Goal: Information Seeking & Learning: Get advice/opinions

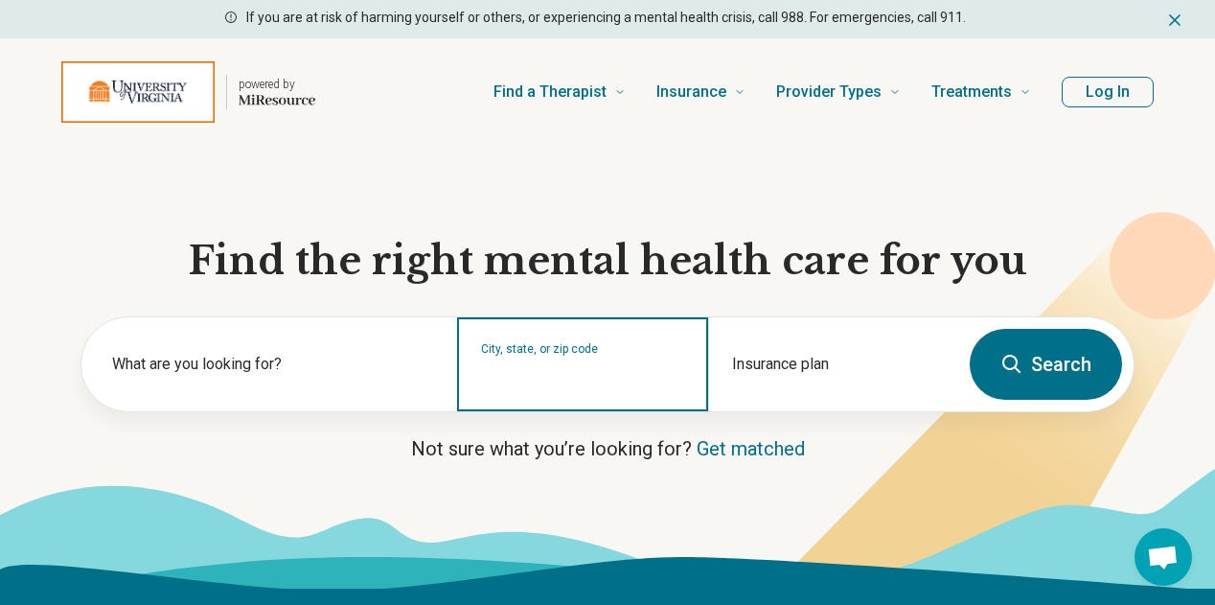
click at [587, 388] on input "City, state, or zip code" at bounding box center [582, 376] width 203 height 23
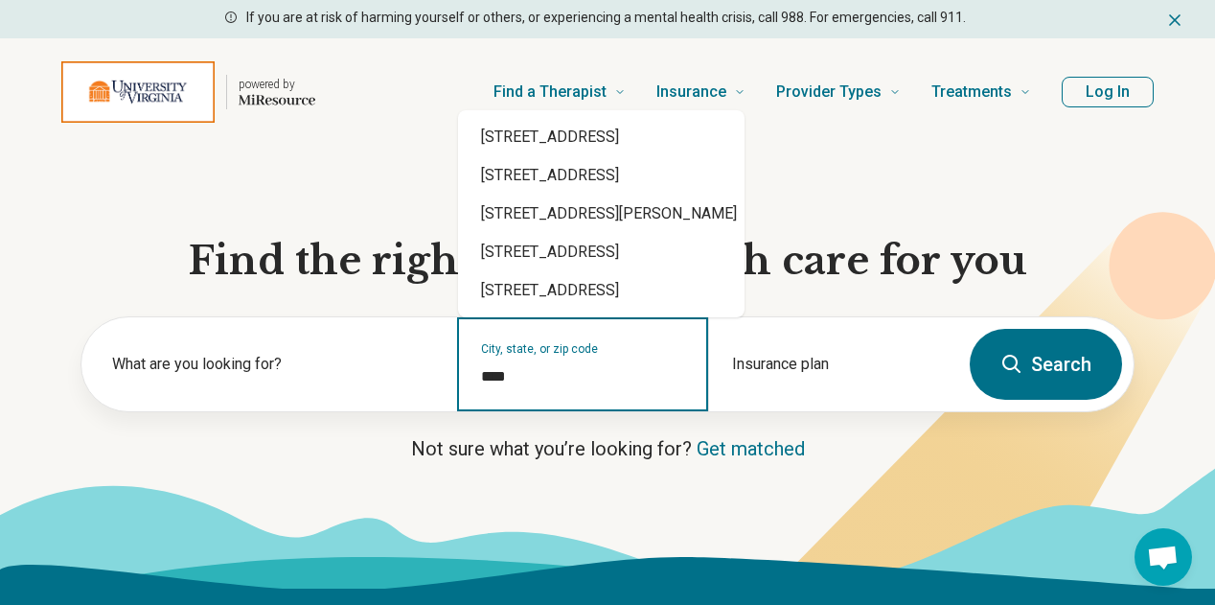
type input "*****"
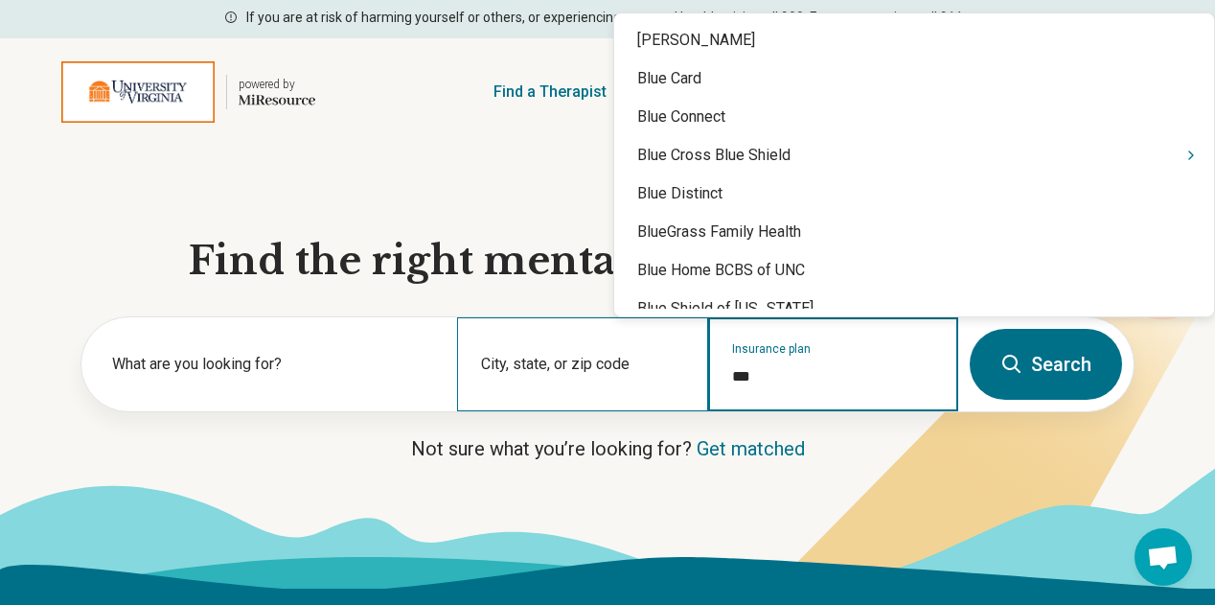
type input "****"
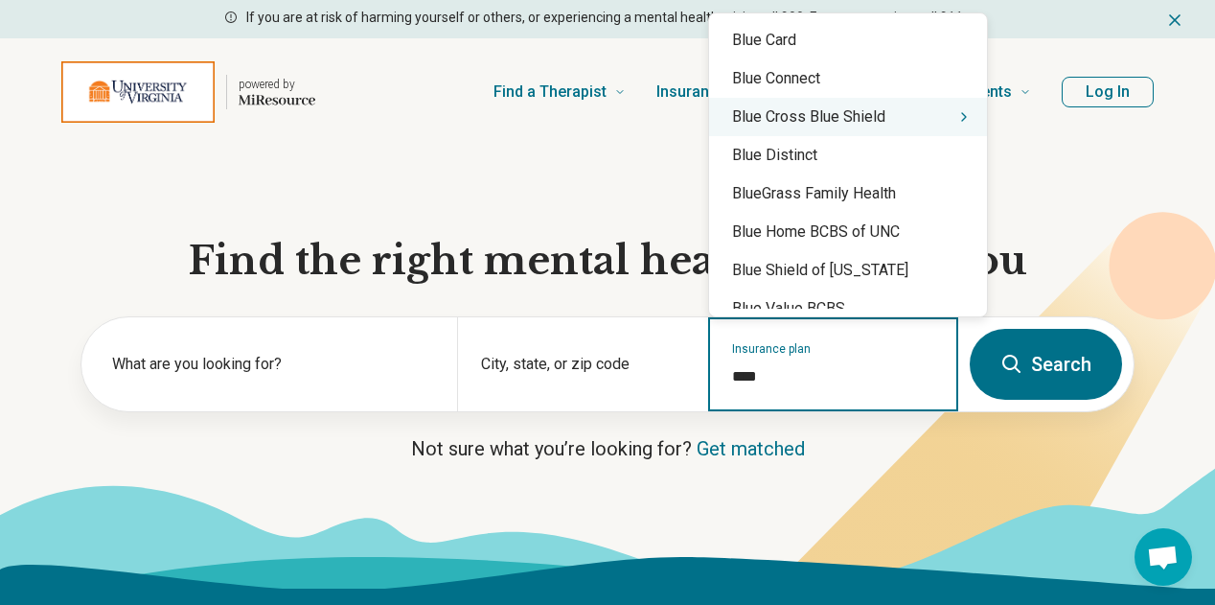
click at [957, 119] on icon "Suggestions" at bounding box center [964, 116] width 15 height 15
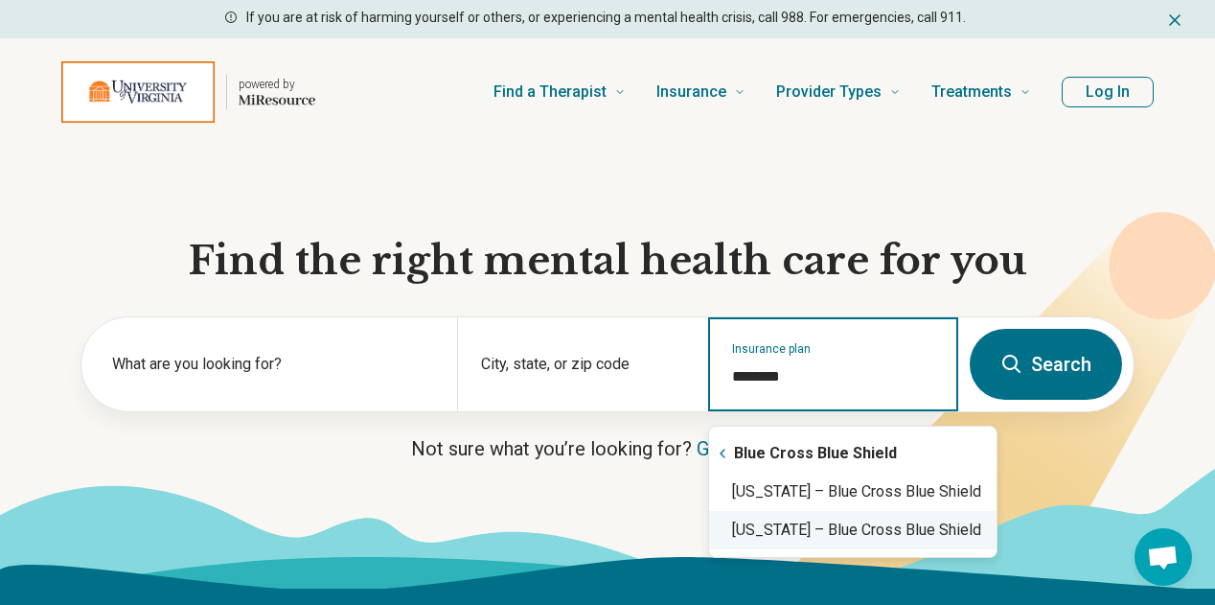
click at [830, 497] on div "Virginia – Blue Cross Blue Shield" at bounding box center [853, 492] width 288 height 38
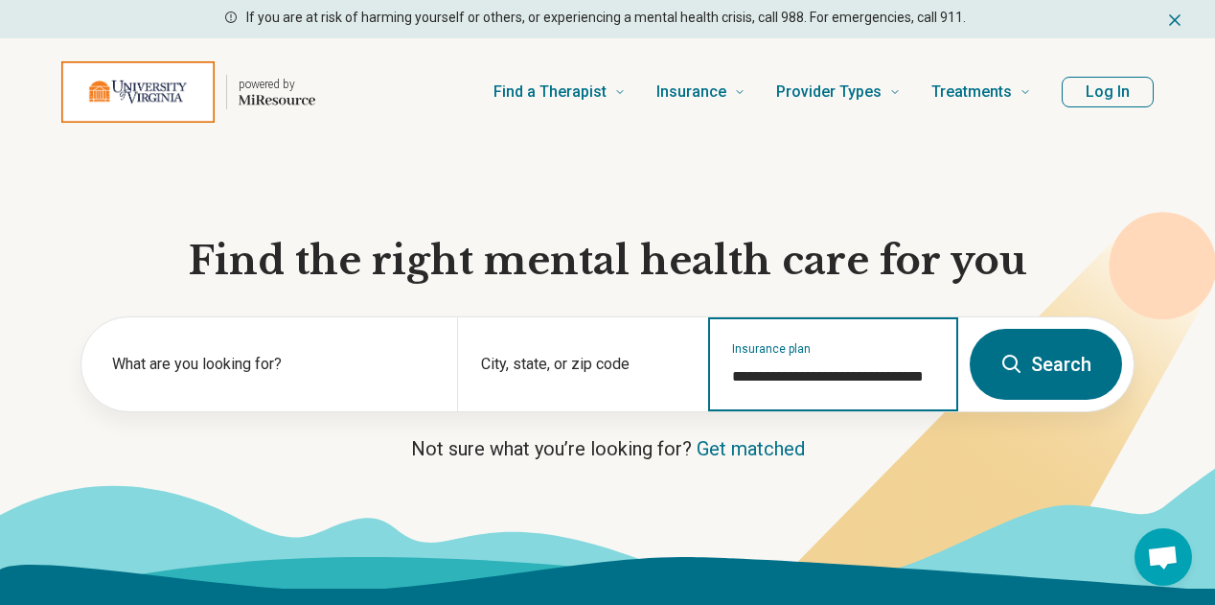
type input "**********"
click at [1001, 383] on button "Search" at bounding box center [1046, 364] width 152 height 71
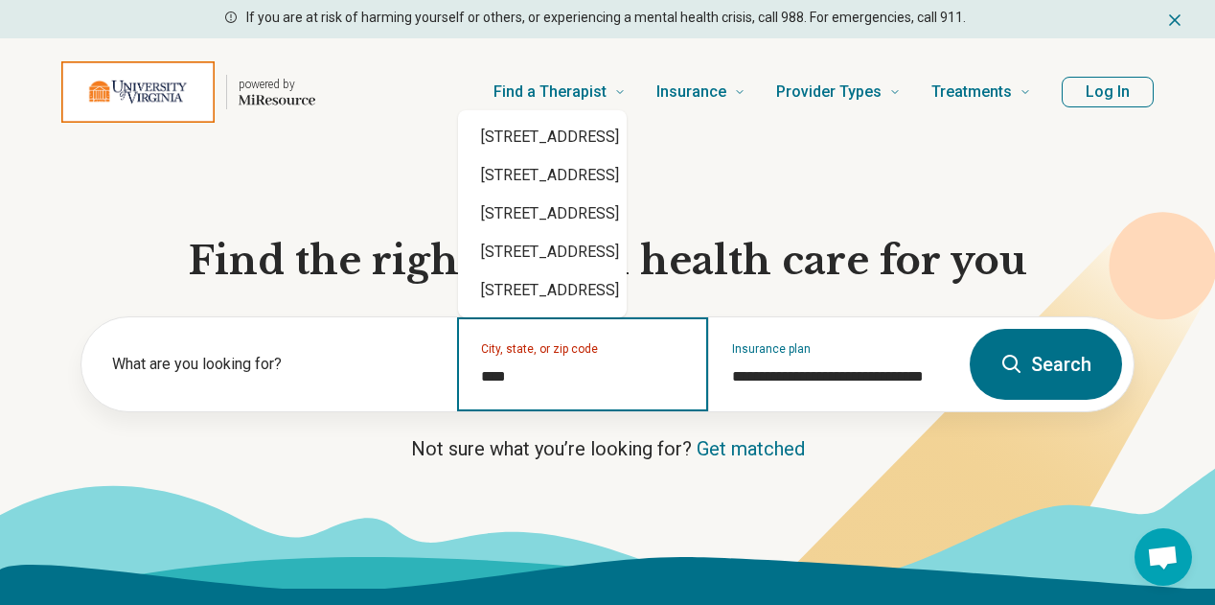
type input "*****"
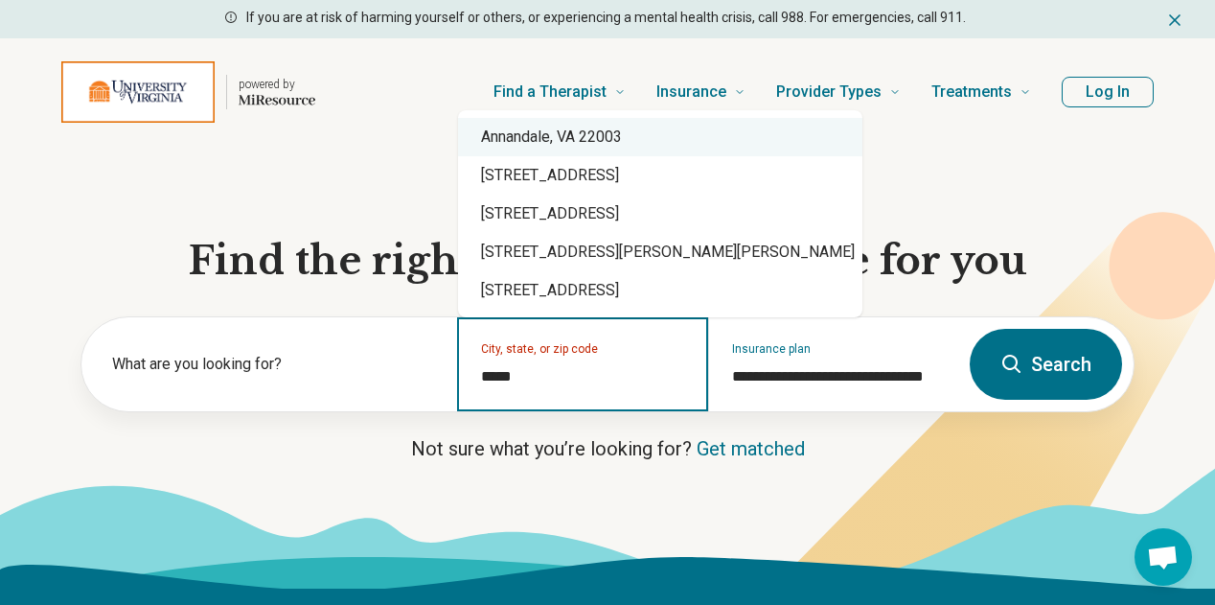
click at [618, 133] on div "Annandale, VA 22003" at bounding box center [660, 137] width 404 height 38
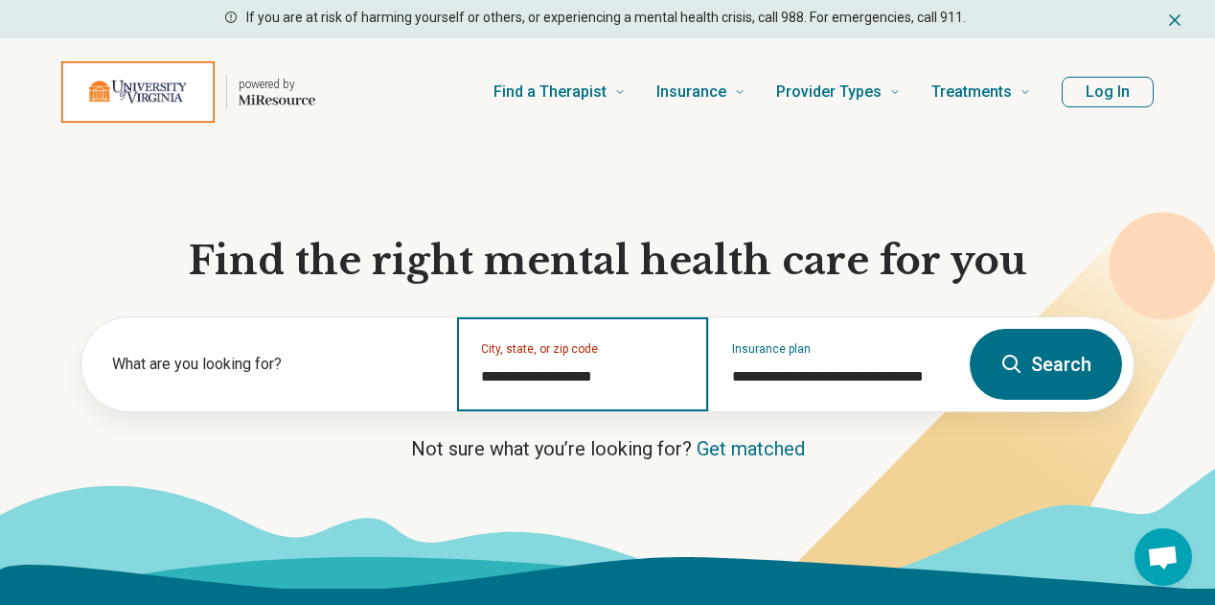
type input "**********"
click at [1013, 372] on icon at bounding box center [1012, 364] width 23 height 23
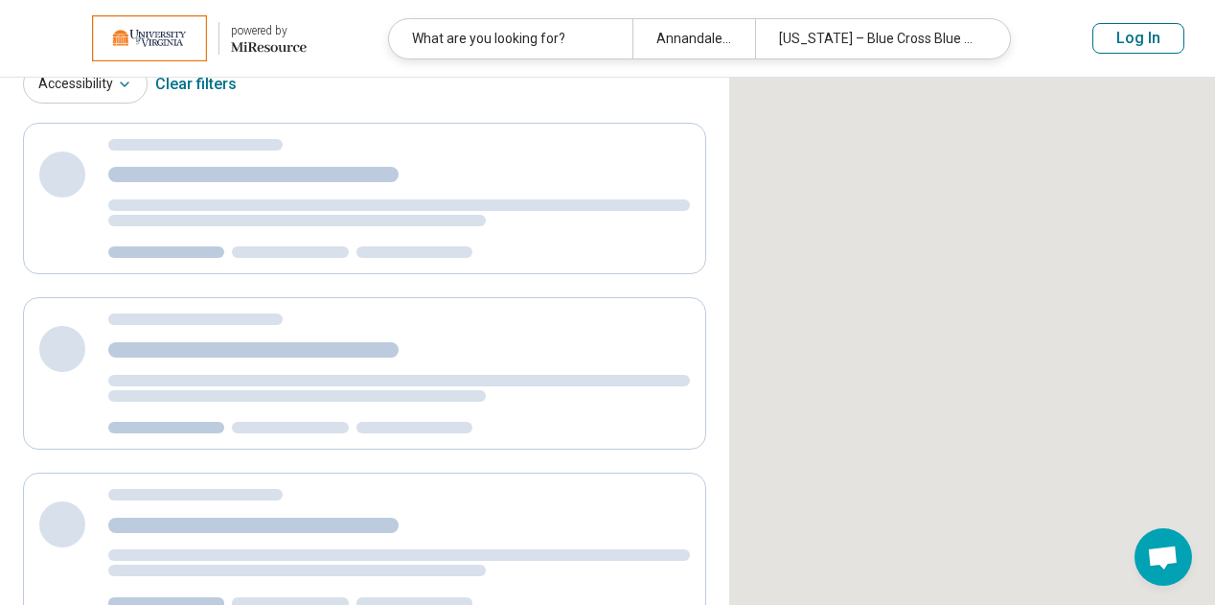
select select "***"
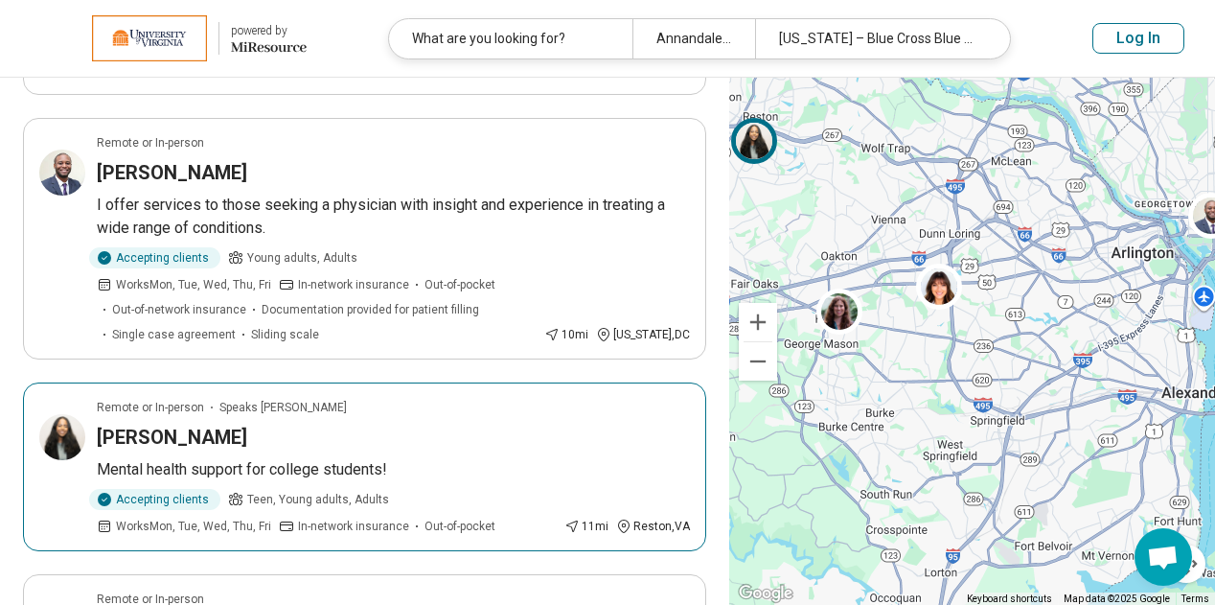
scroll to position [555, 0]
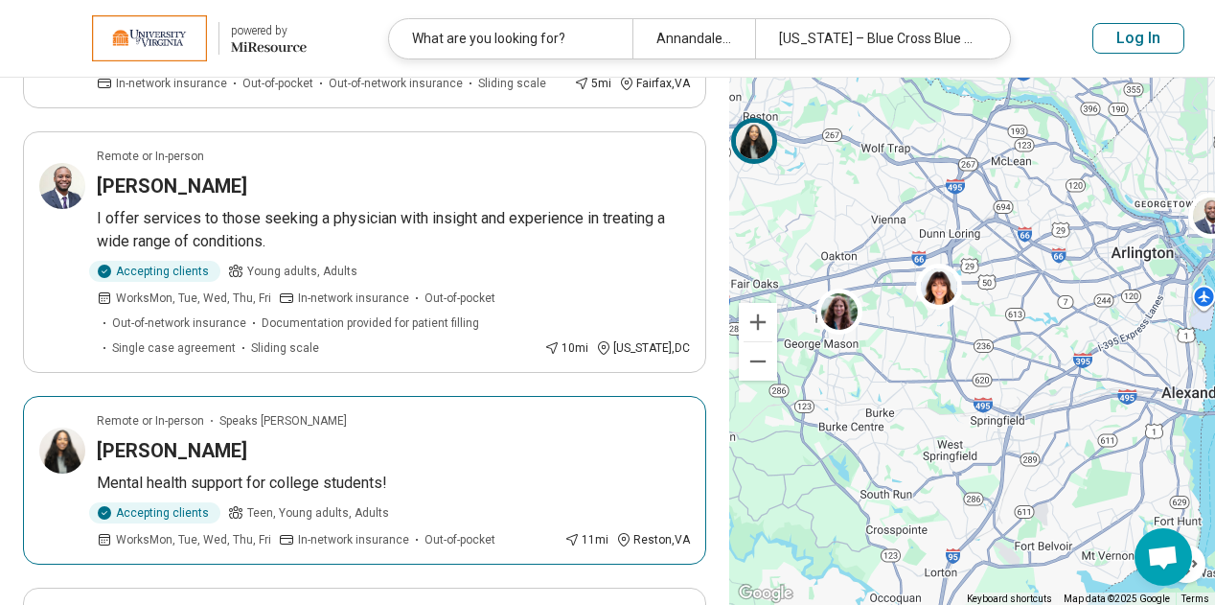
click at [373, 454] on div "Naomi Yohannes" at bounding box center [393, 450] width 593 height 27
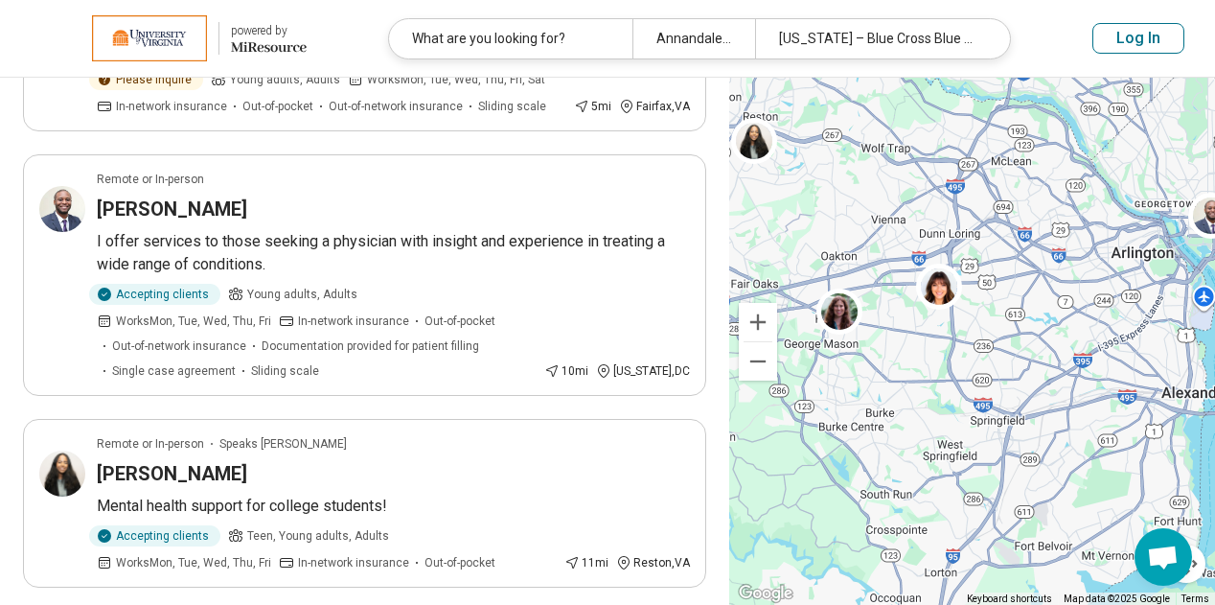
scroll to position [520, 0]
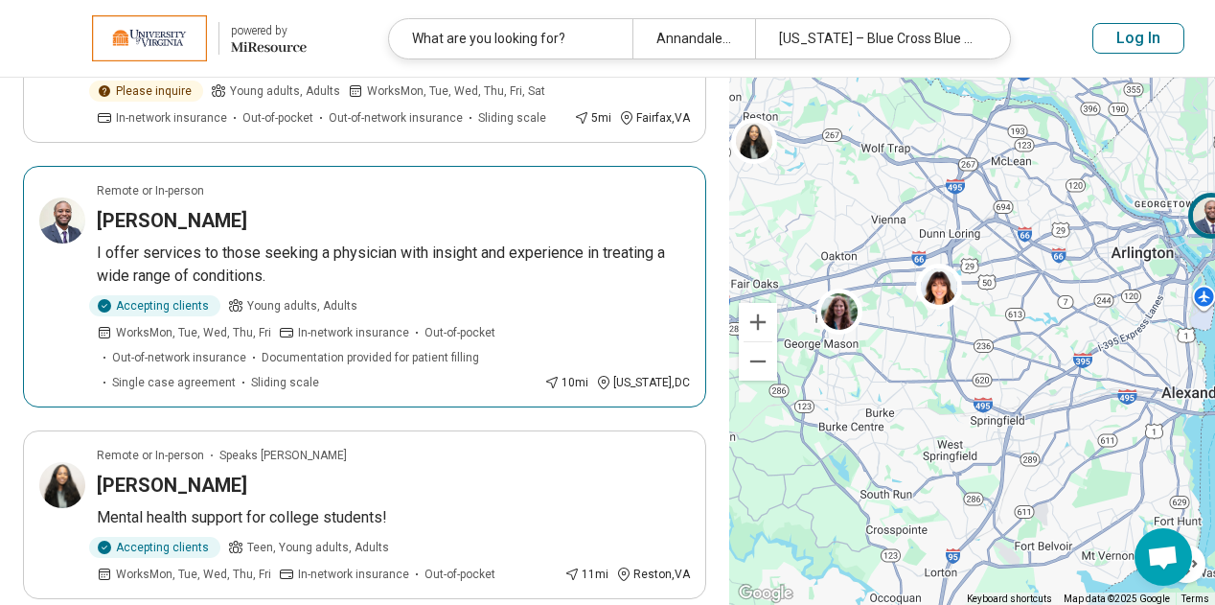
click at [179, 226] on h3 "Derrick Brooks" at bounding box center [172, 220] width 150 height 27
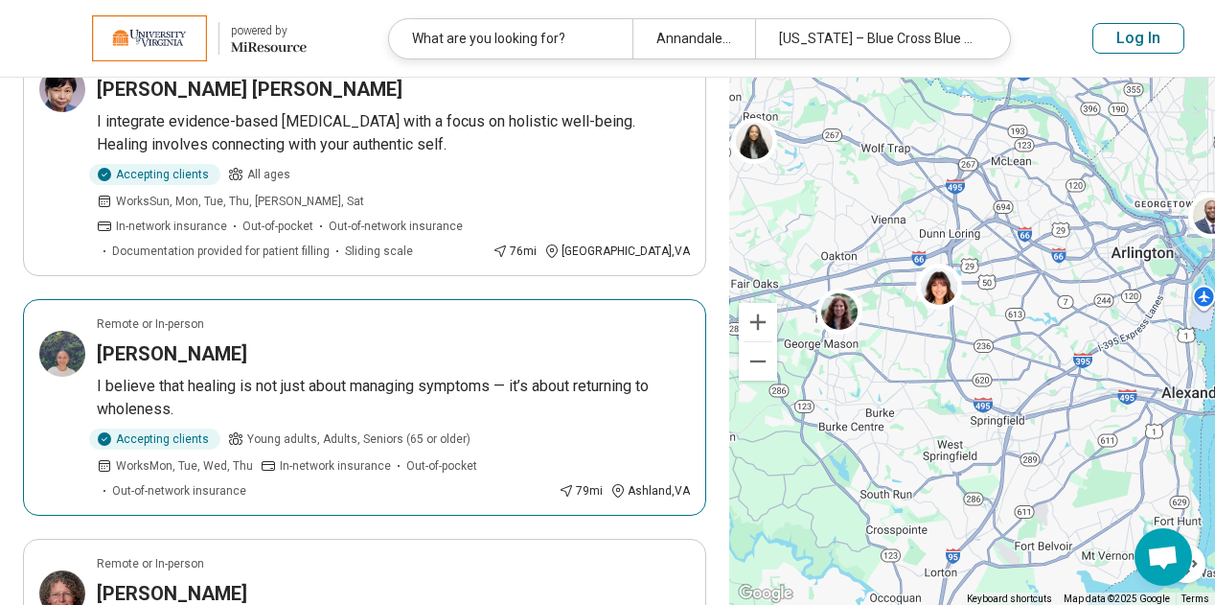
scroll to position [1591, 0]
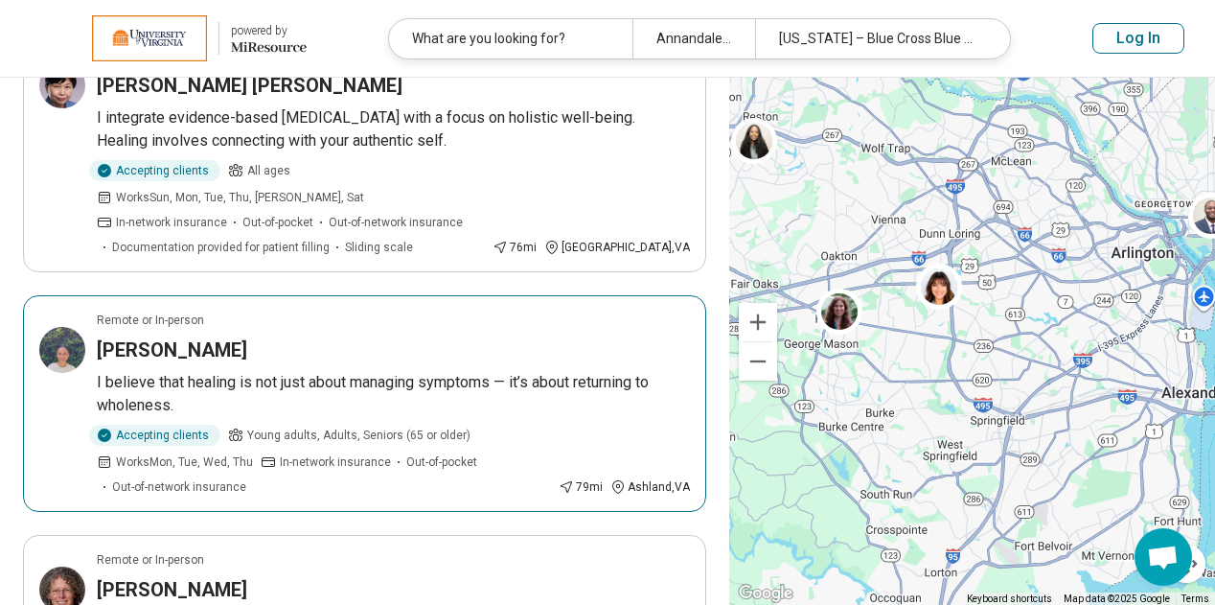
click at [280, 313] on article "Remote or In-person Purnima Karki I believe that healing is not just about mana…" at bounding box center [364, 403] width 683 height 217
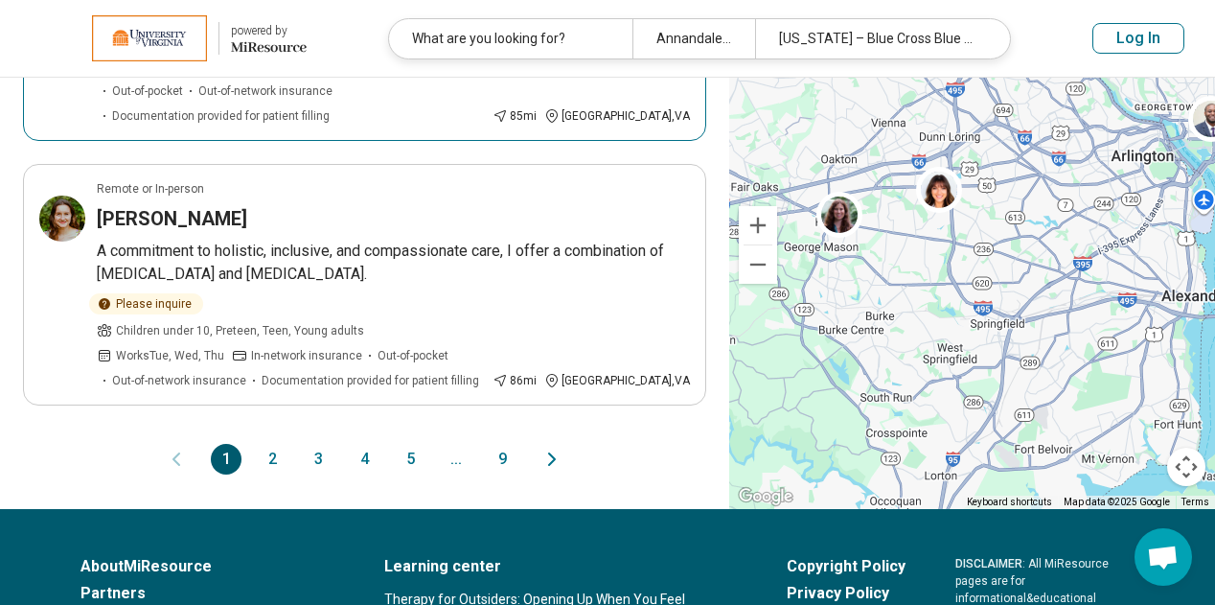
scroll to position [2254, 0]
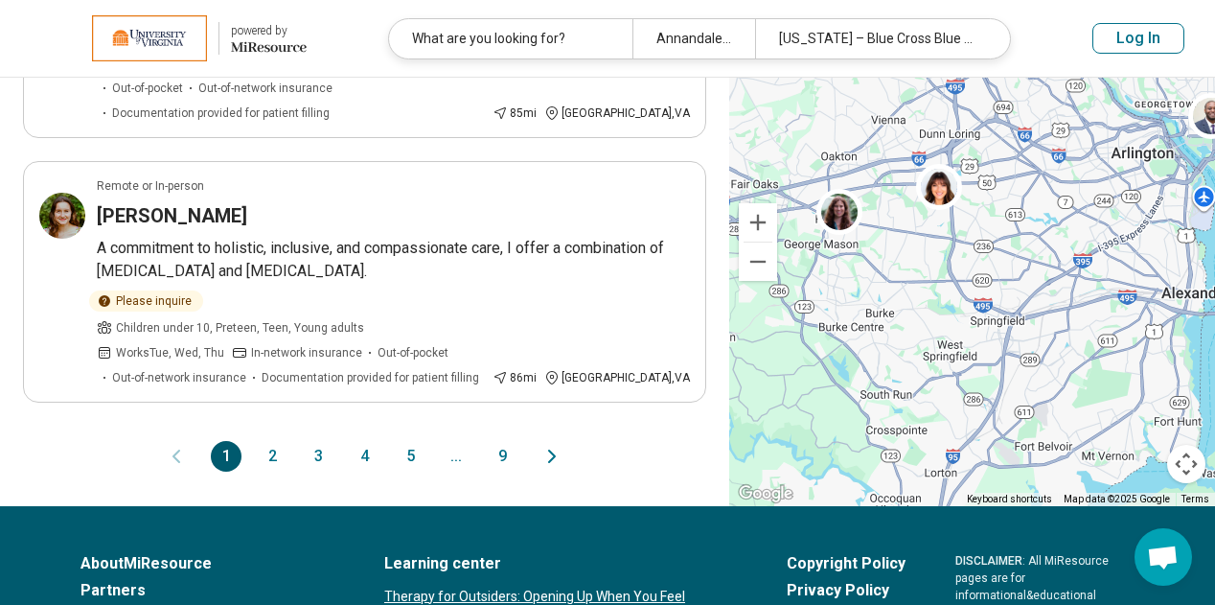
click at [283, 441] on button "2" at bounding box center [272, 456] width 31 height 31
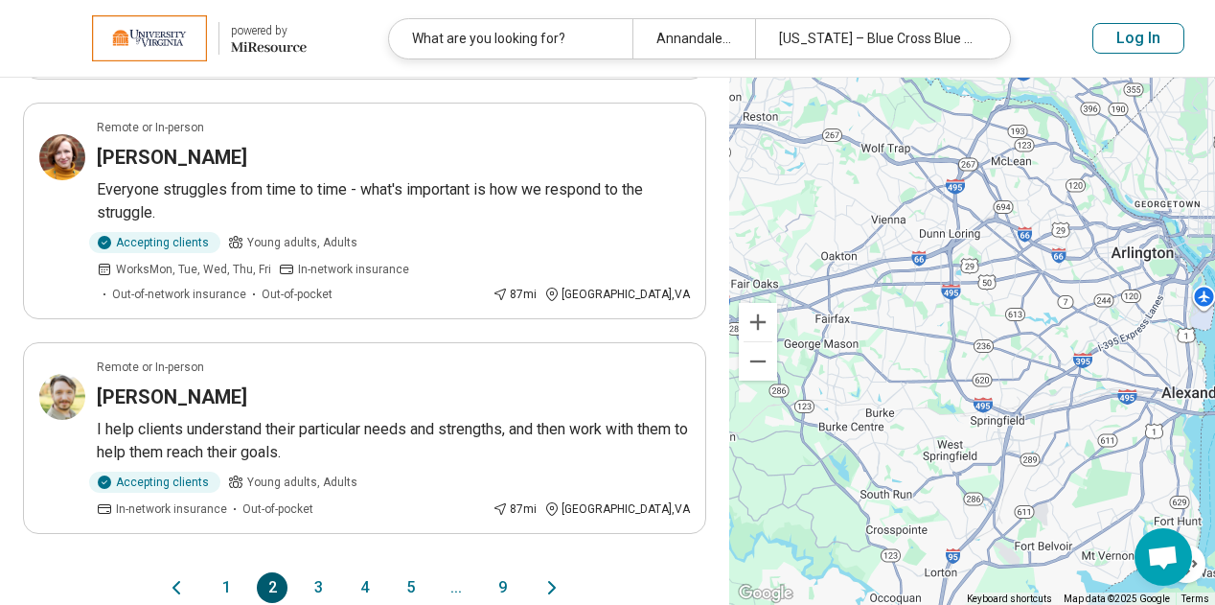
scroll to position [2125, 0]
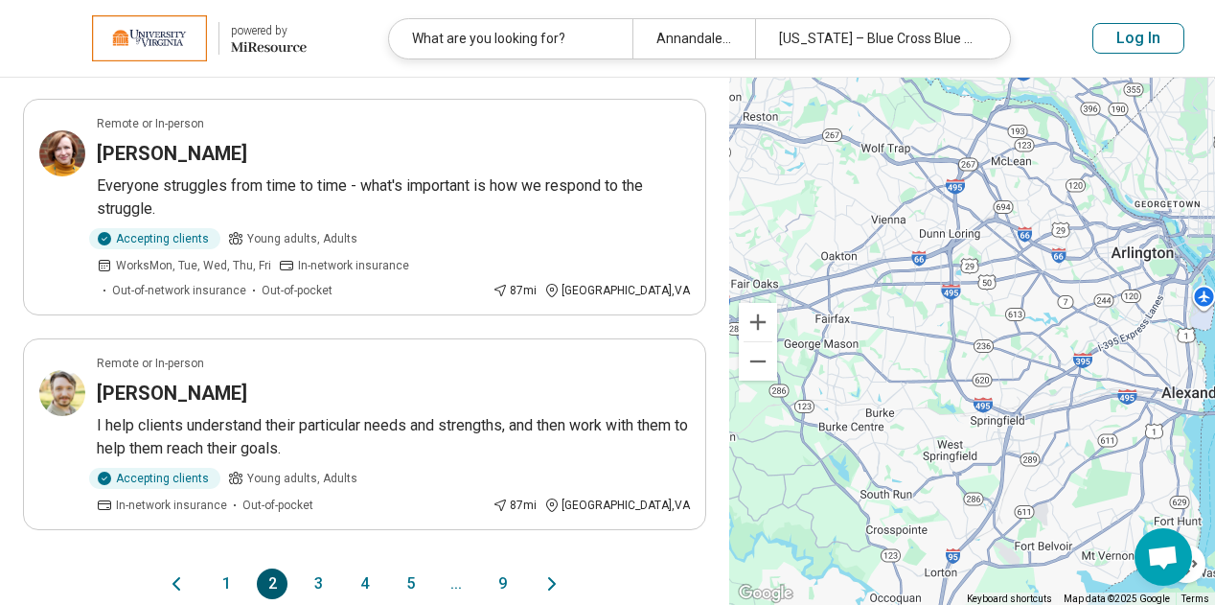
click at [324, 568] on button "3" at bounding box center [318, 583] width 31 height 31
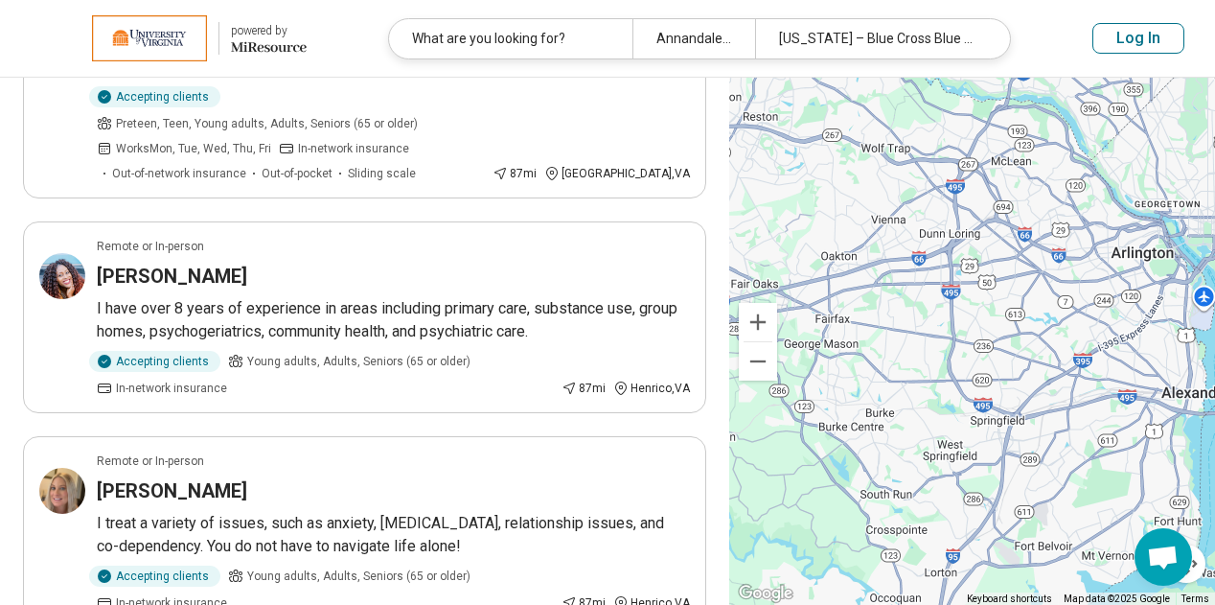
scroll to position [1396, 0]
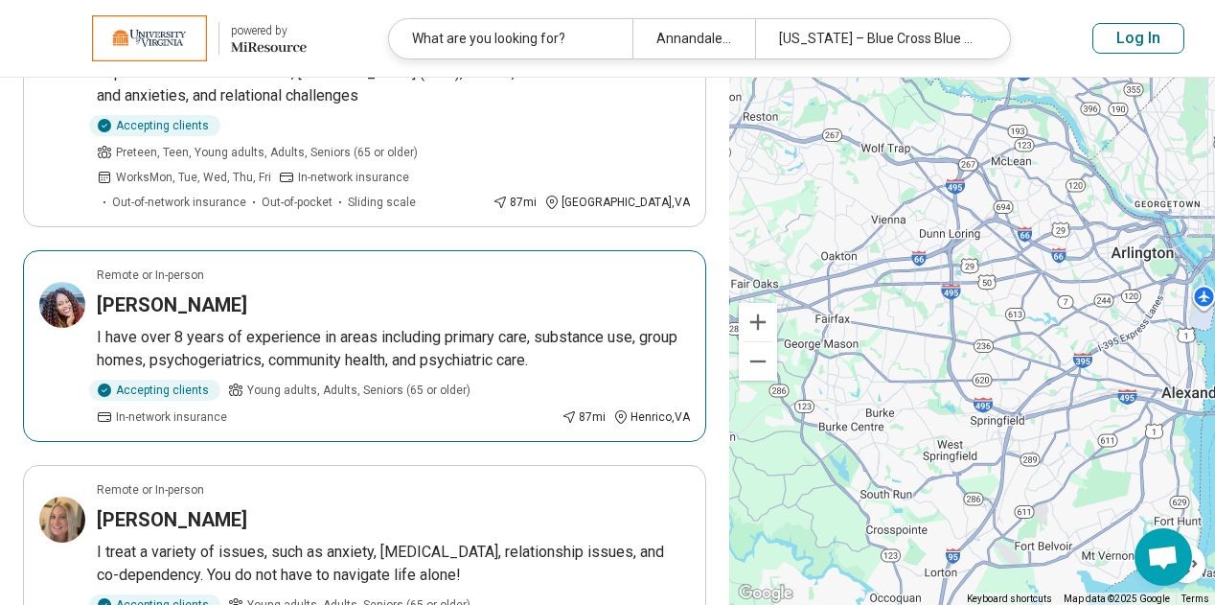
click at [196, 291] on h3 "[PERSON_NAME]" at bounding box center [172, 304] width 150 height 27
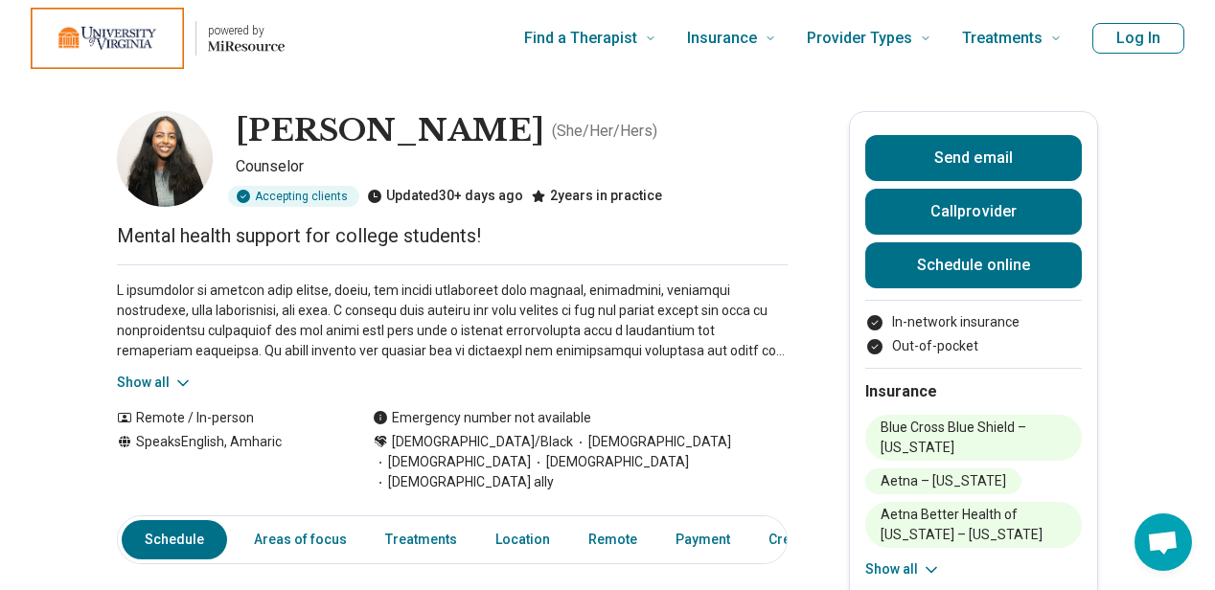
click at [137, 378] on button "Show all" at bounding box center [155, 383] width 76 height 20
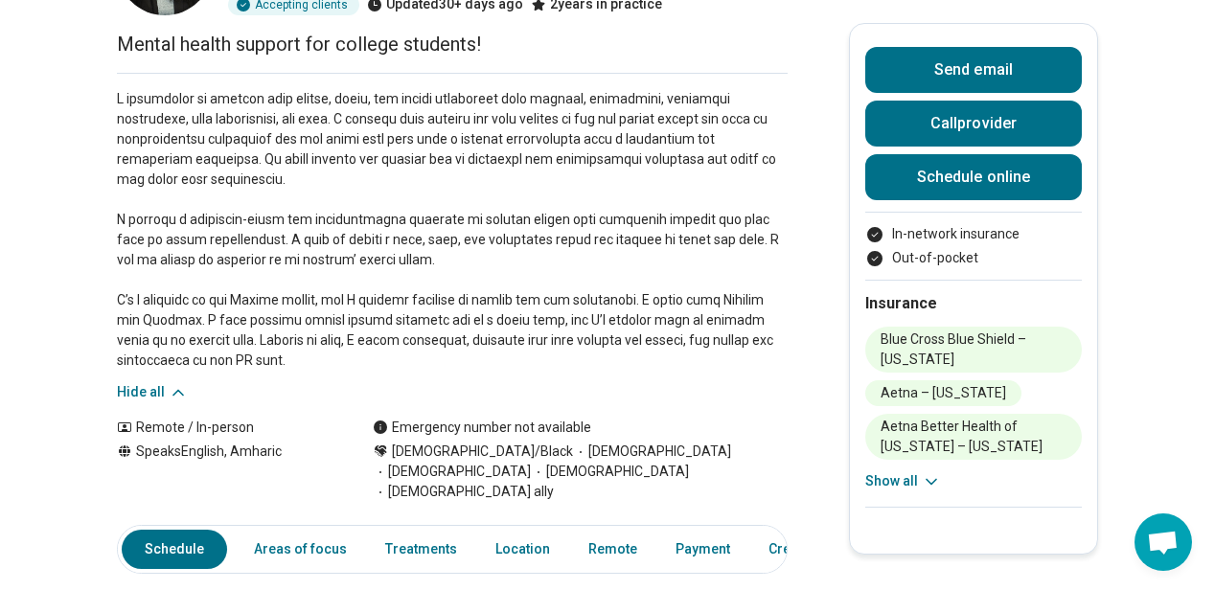
scroll to position [288, 0]
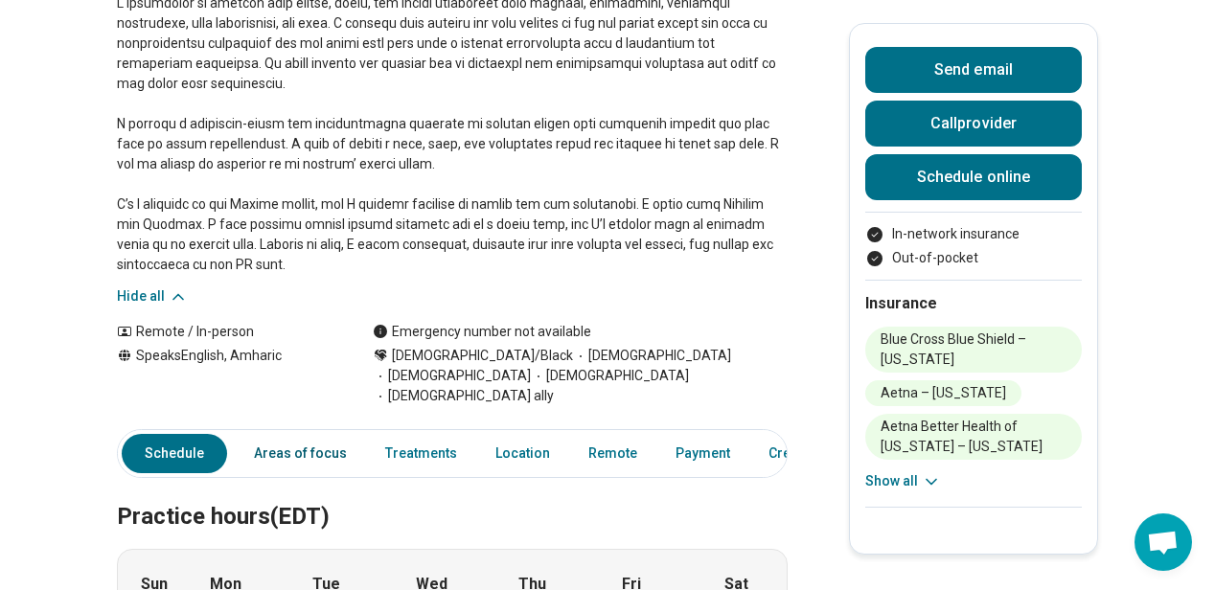
click at [322, 434] on link "Areas of focus" at bounding box center [300, 453] width 116 height 39
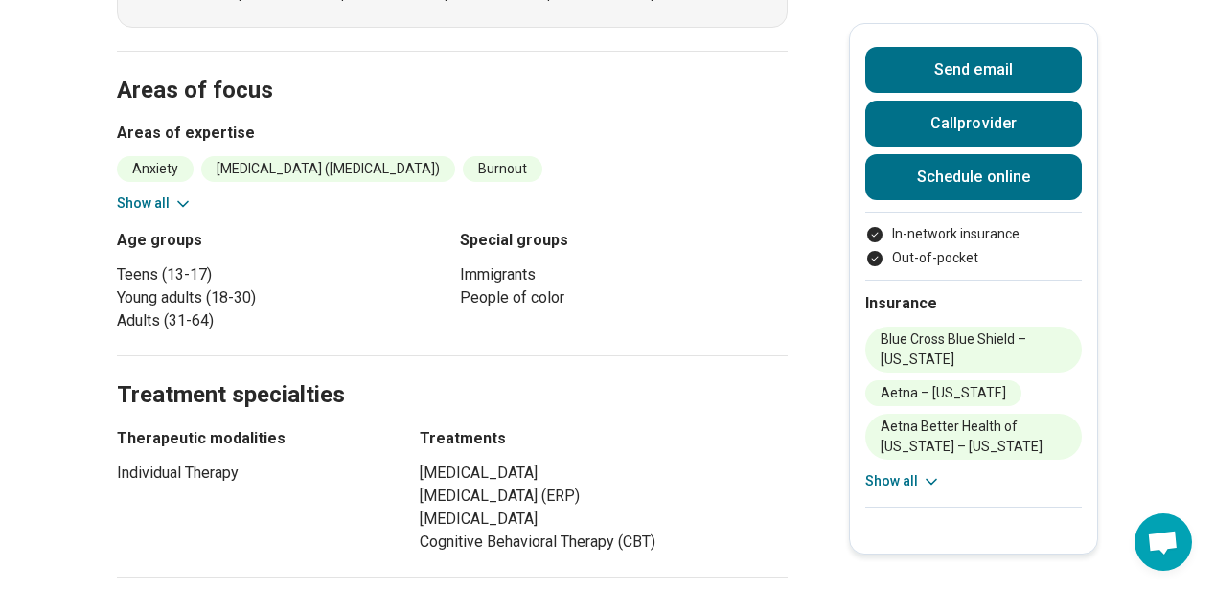
scroll to position [934, 0]
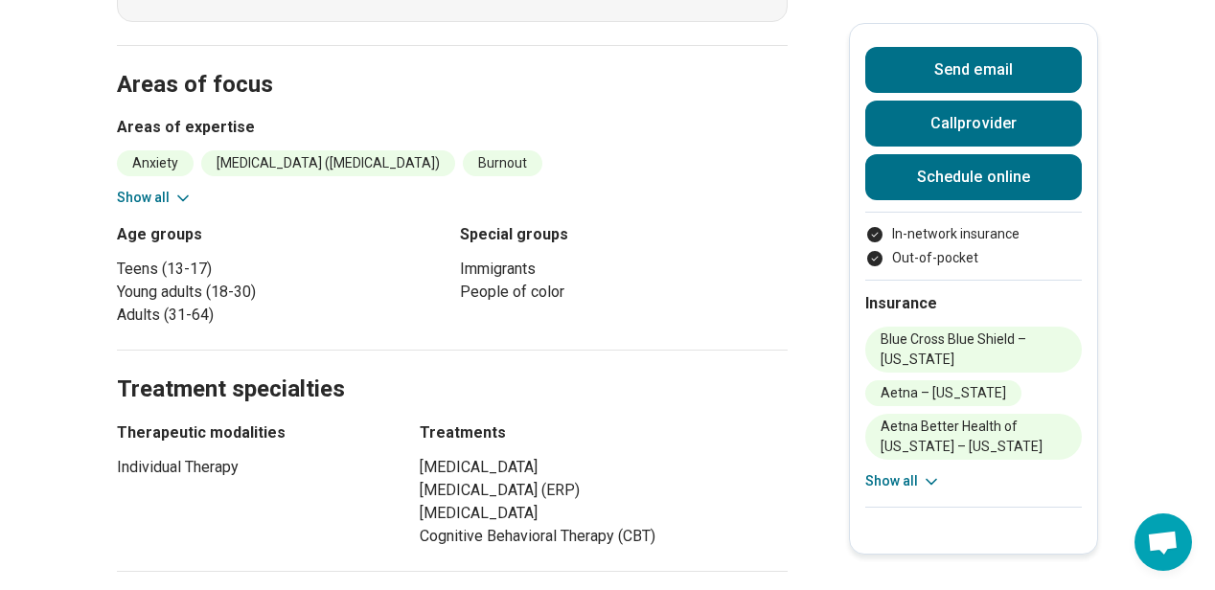
click at [186, 189] on icon at bounding box center [182, 198] width 19 height 19
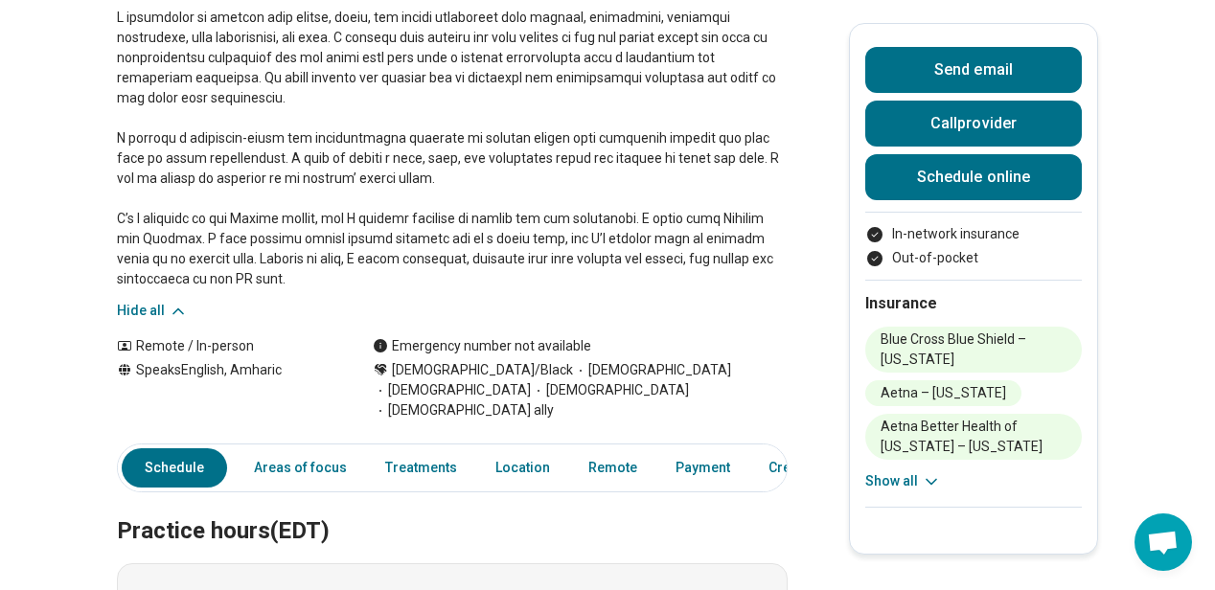
scroll to position [263, 0]
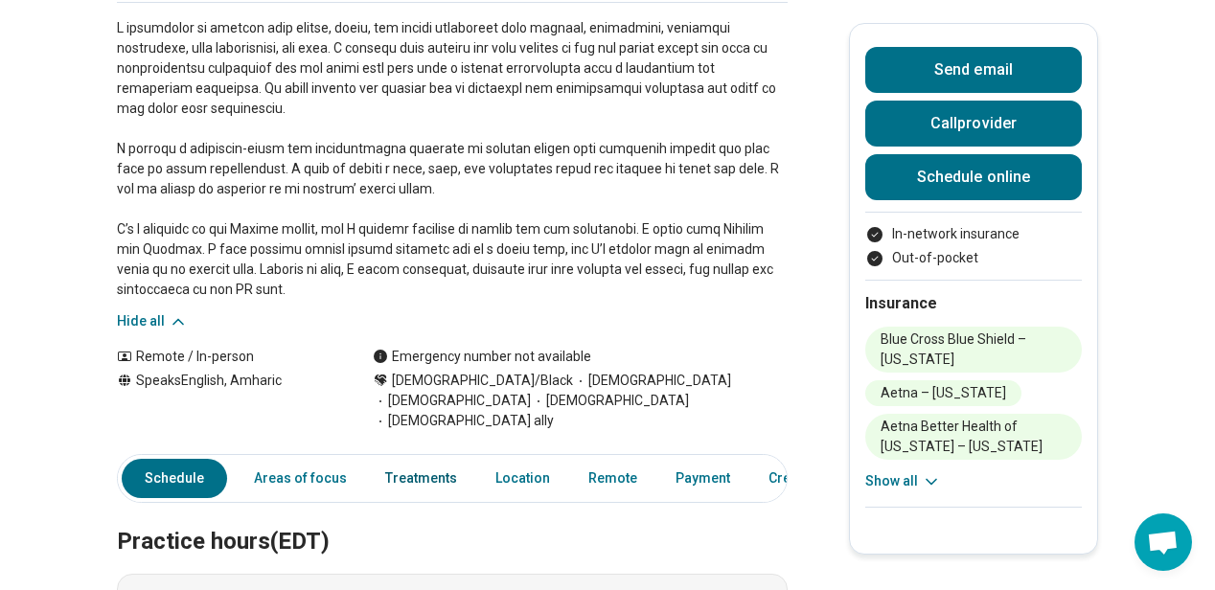
click at [432, 459] on link "Treatments" at bounding box center [421, 478] width 95 height 39
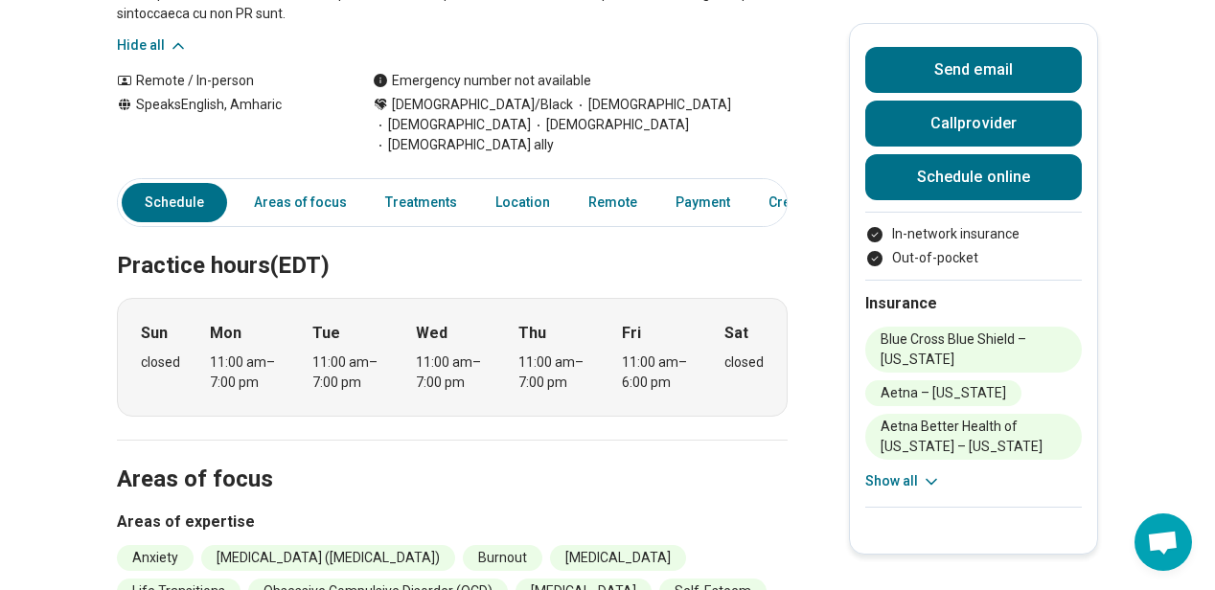
scroll to position [347, 0]
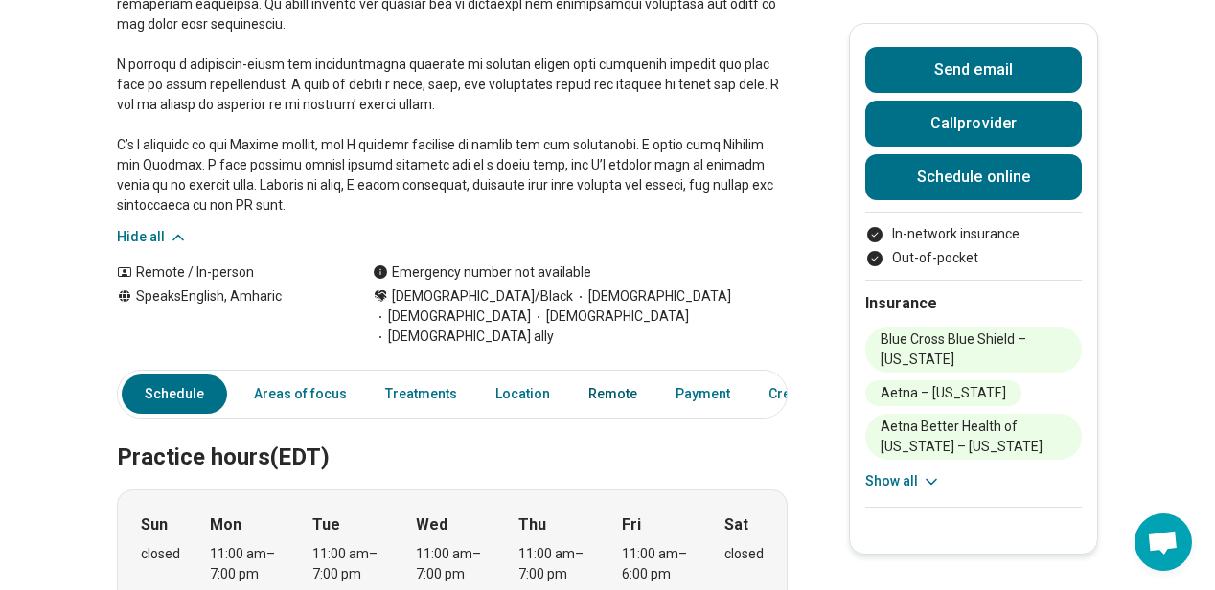
click at [595, 390] on link "Remote" at bounding box center [613, 394] width 72 height 39
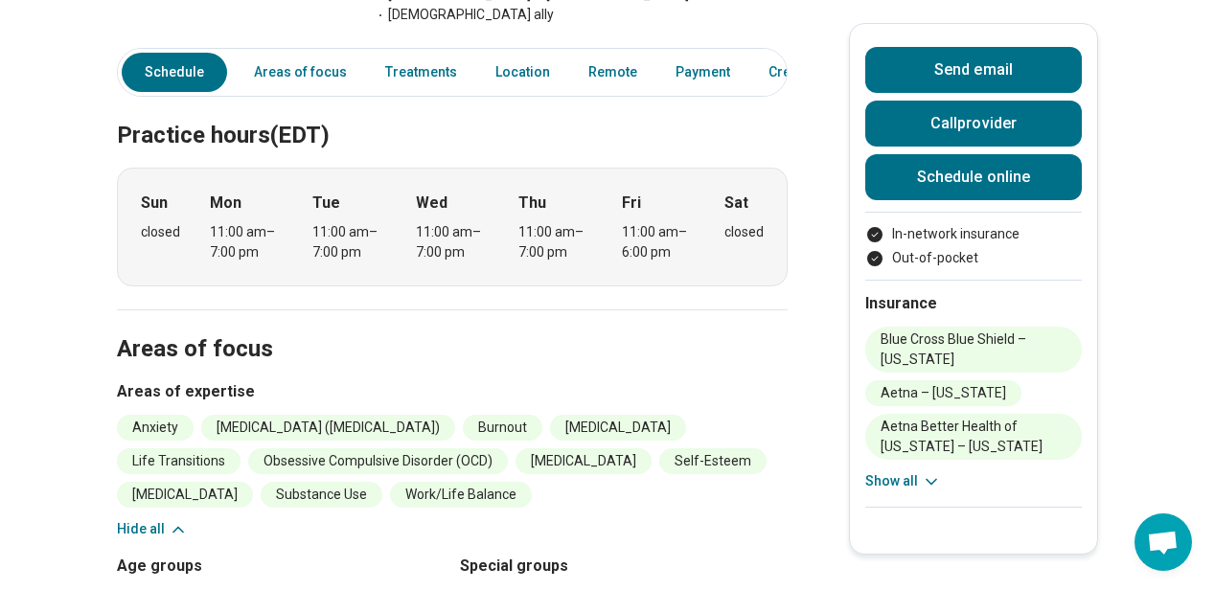
scroll to position [477, 0]
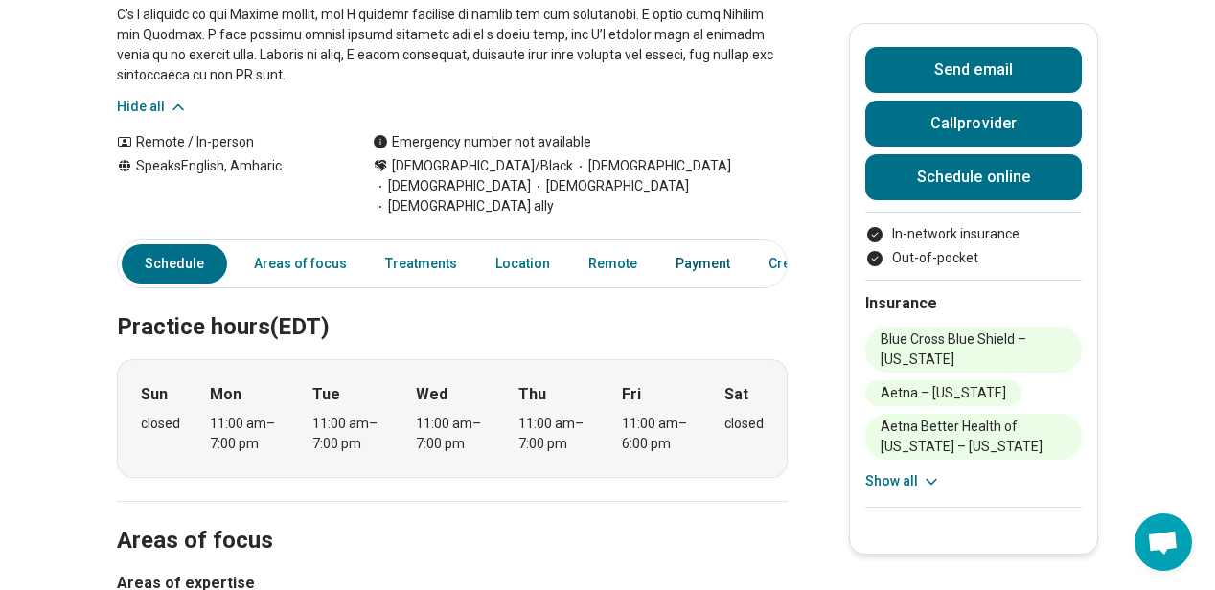
click at [681, 256] on link "Payment" at bounding box center [703, 263] width 78 height 39
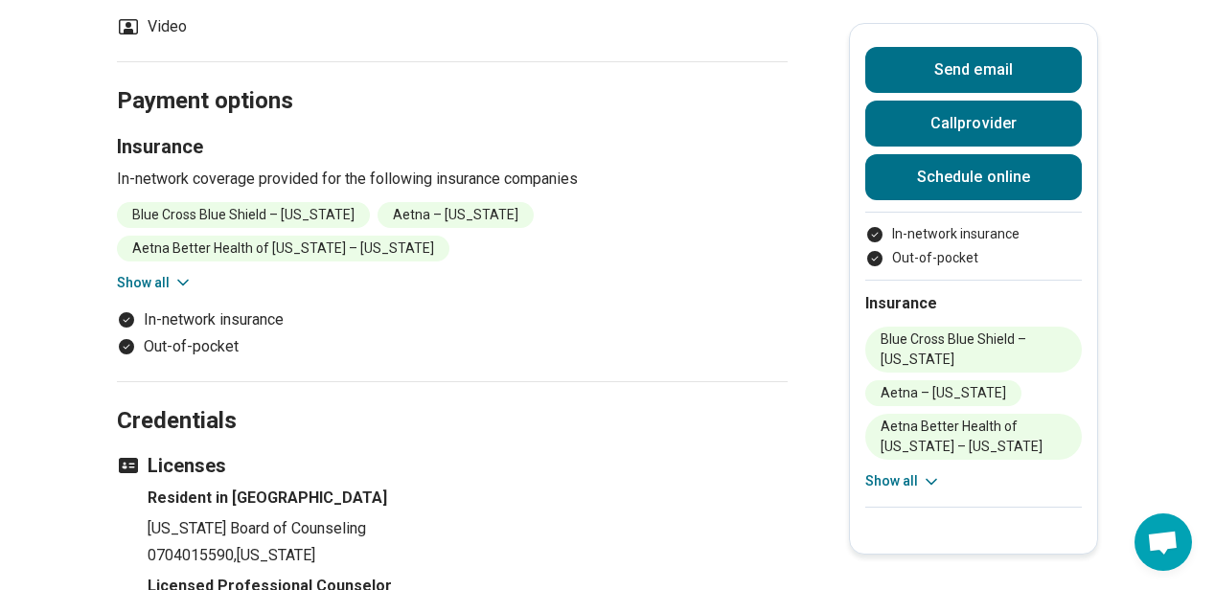
scroll to position [1936, 0]
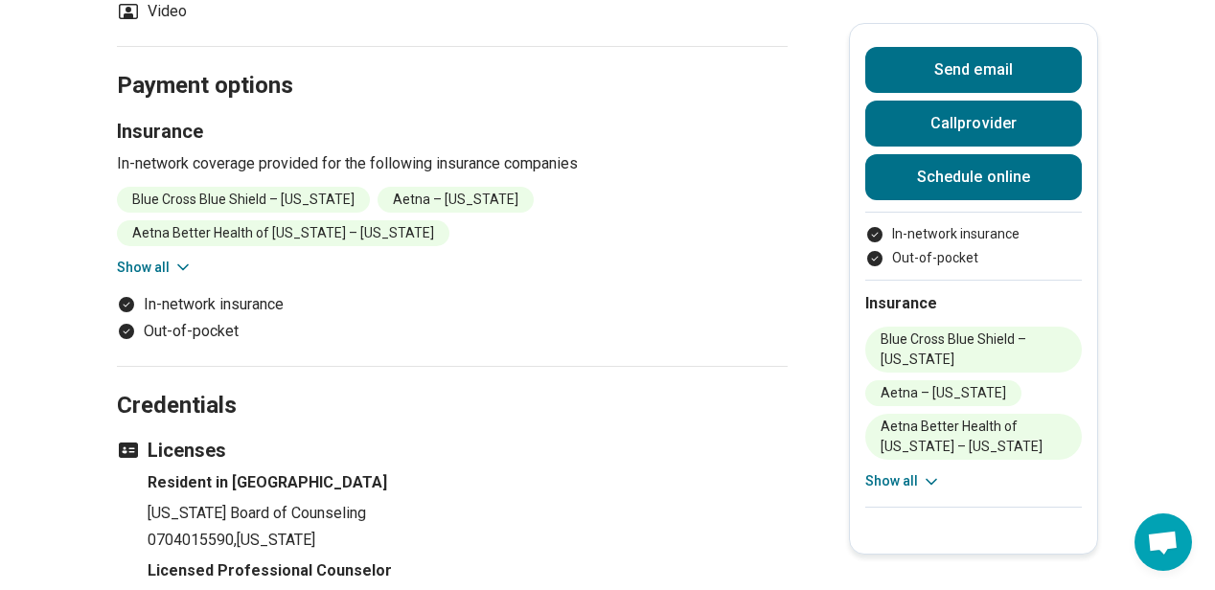
click at [133, 258] on button "Show all" at bounding box center [155, 268] width 76 height 20
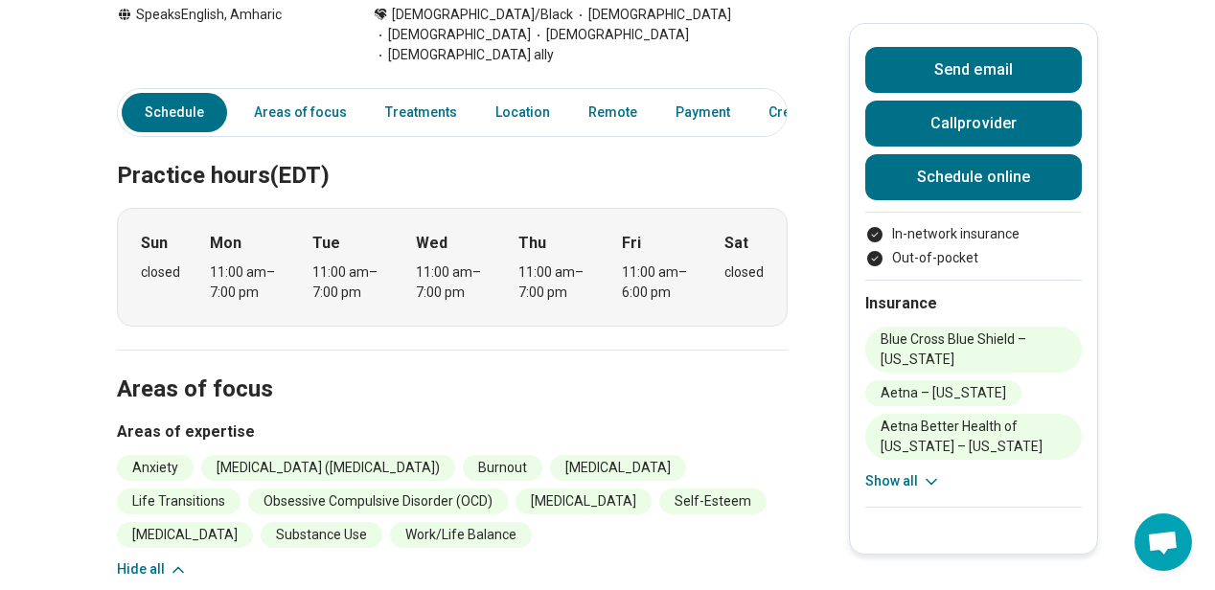
scroll to position [403, 0]
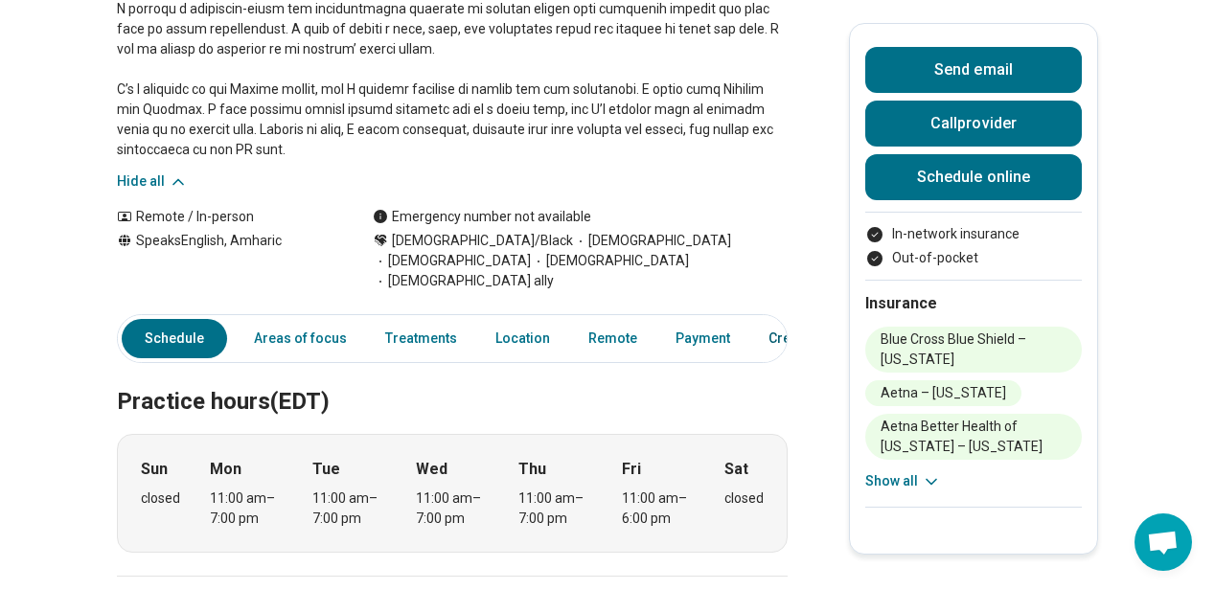
click at [769, 319] on link "Credentials" at bounding box center [805, 338] width 96 height 39
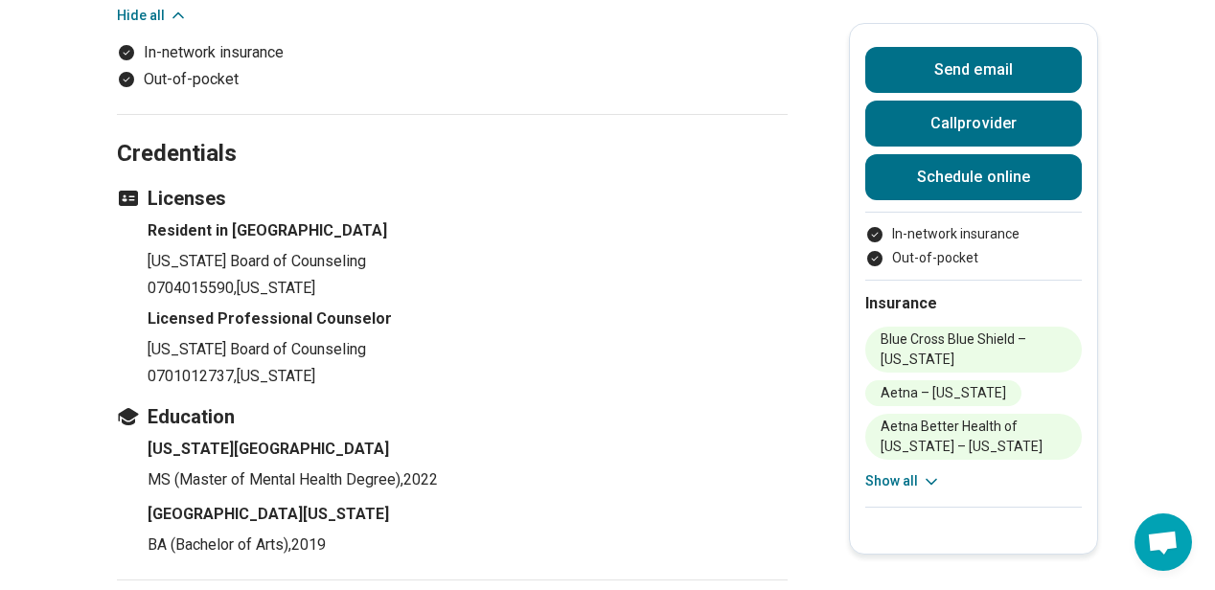
scroll to position [2706, 0]
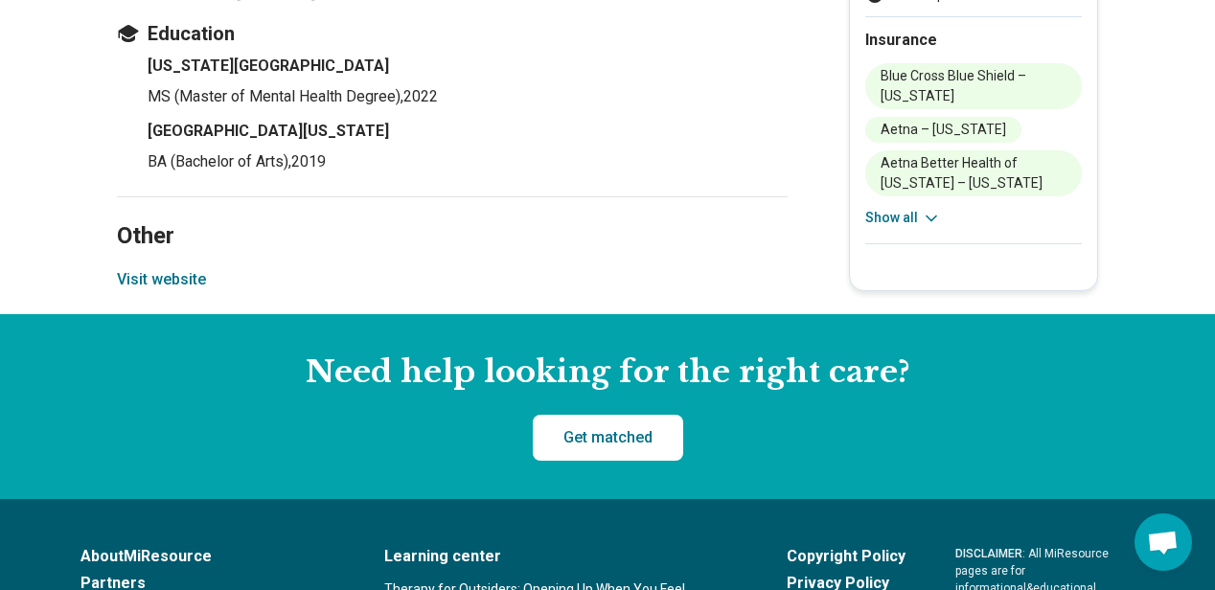
click at [186, 268] on button "Visit website" at bounding box center [161, 279] width 89 height 23
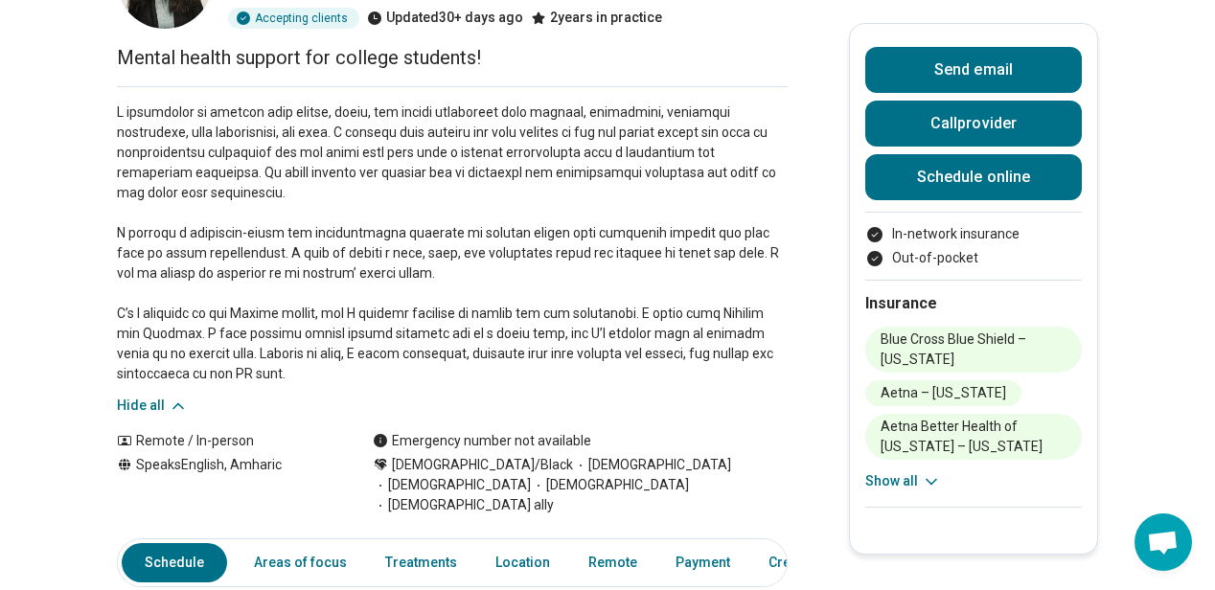
scroll to position [0, 0]
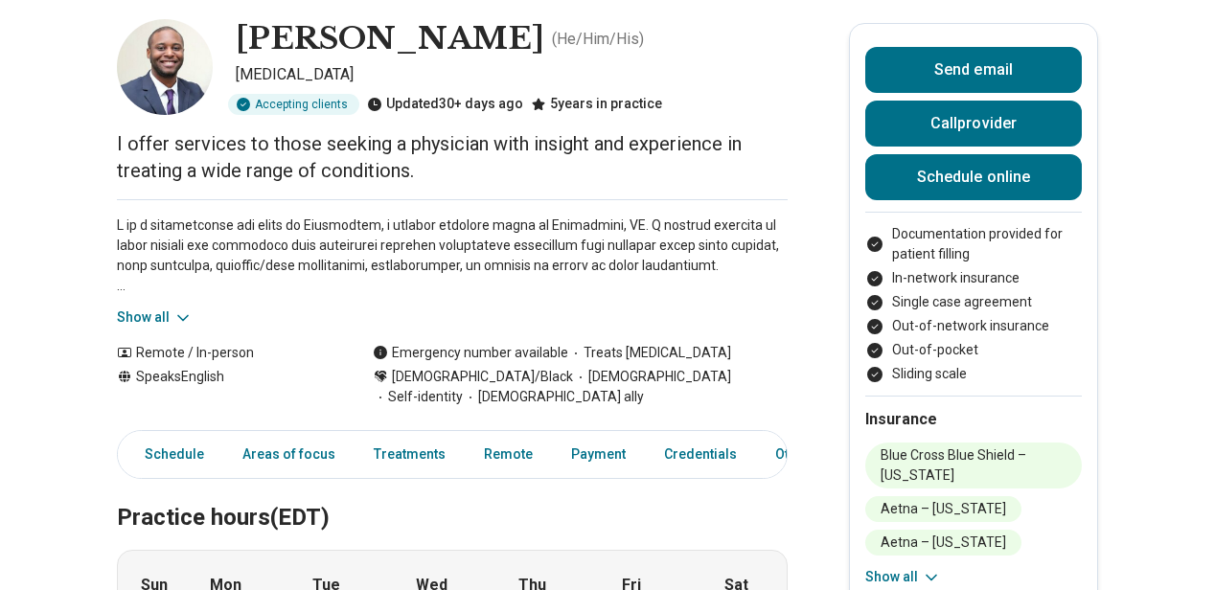
scroll to position [107, 0]
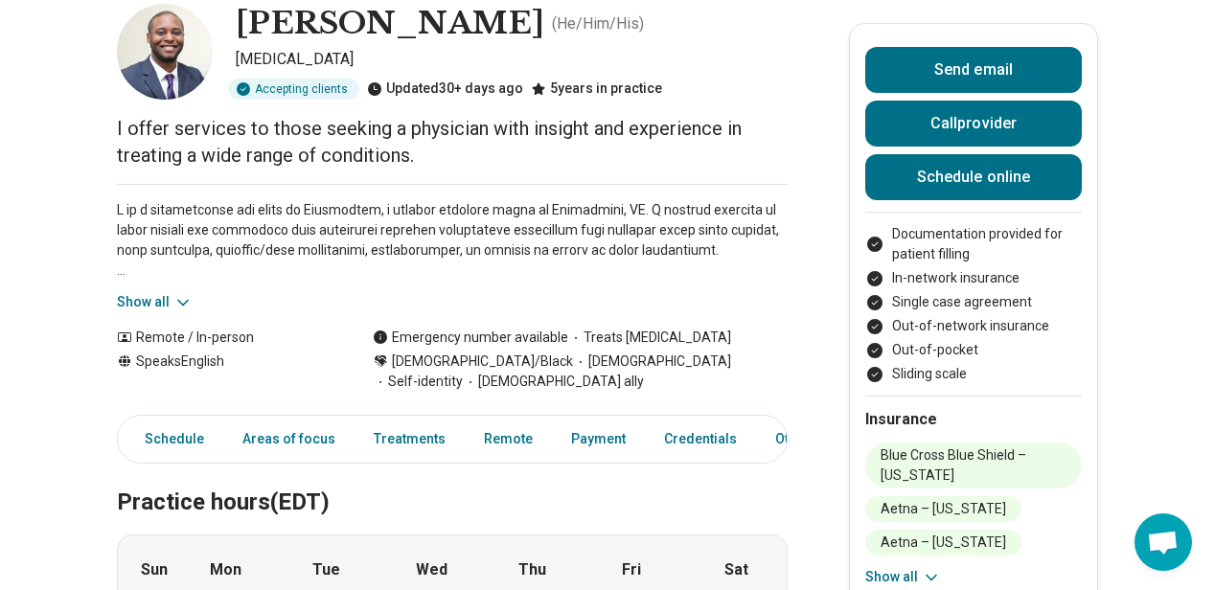
click at [171, 294] on button "Show all" at bounding box center [155, 302] width 76 height 20
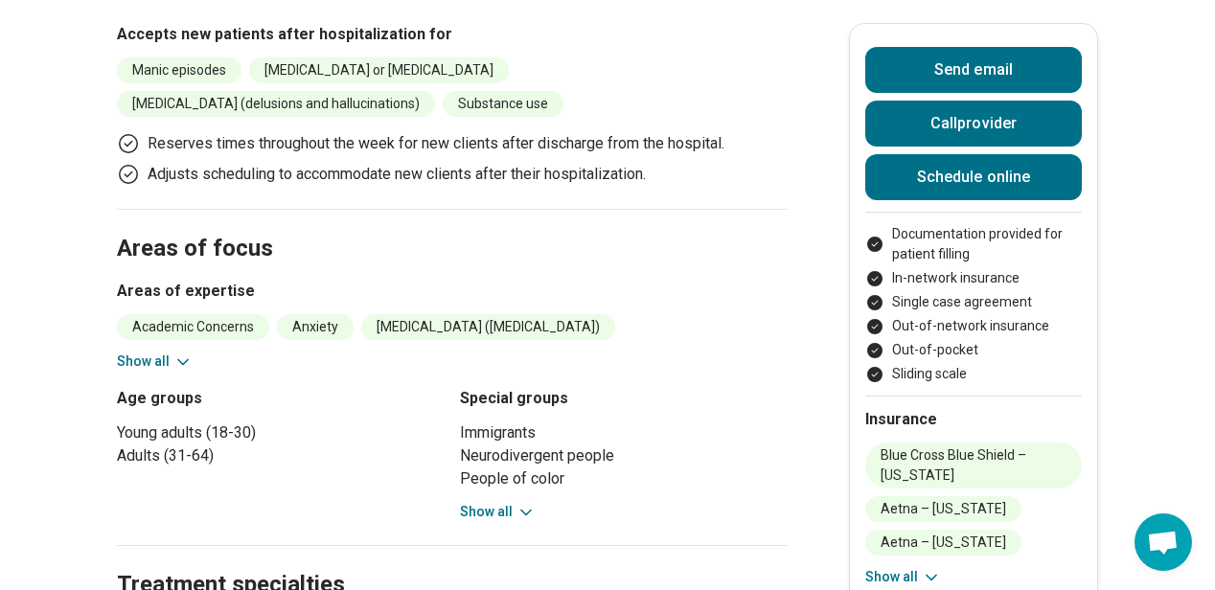
scroll to position [1124, 0]
click at [506, 503] on button "Show all" at bounding box center [498, 511] width 76 height 20
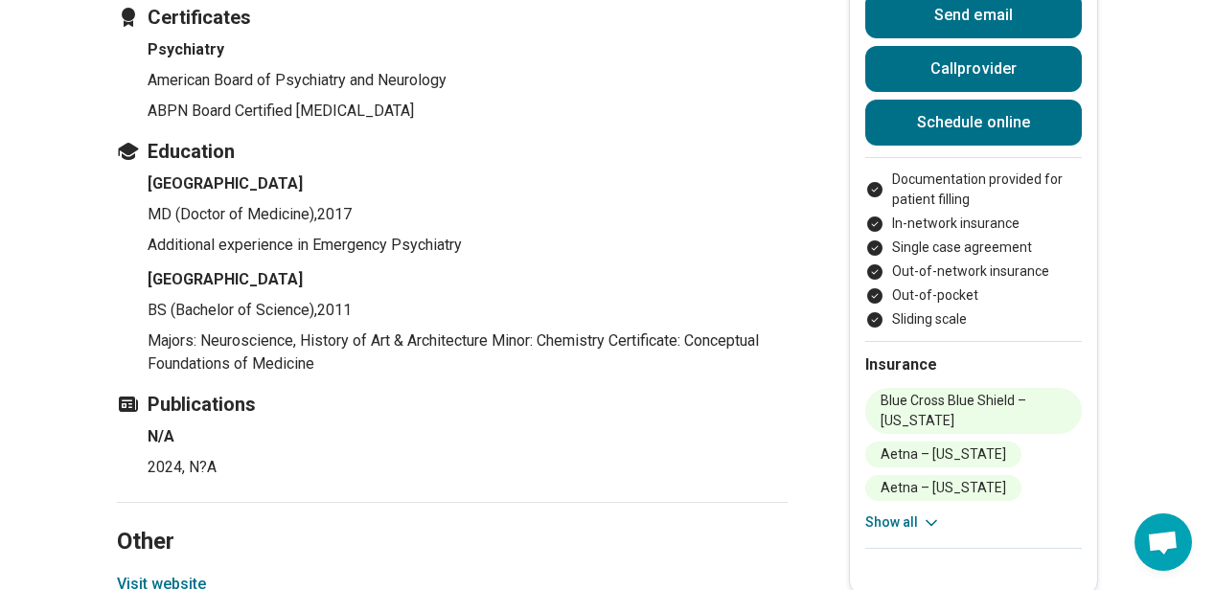
scroll to position [3422, 7]
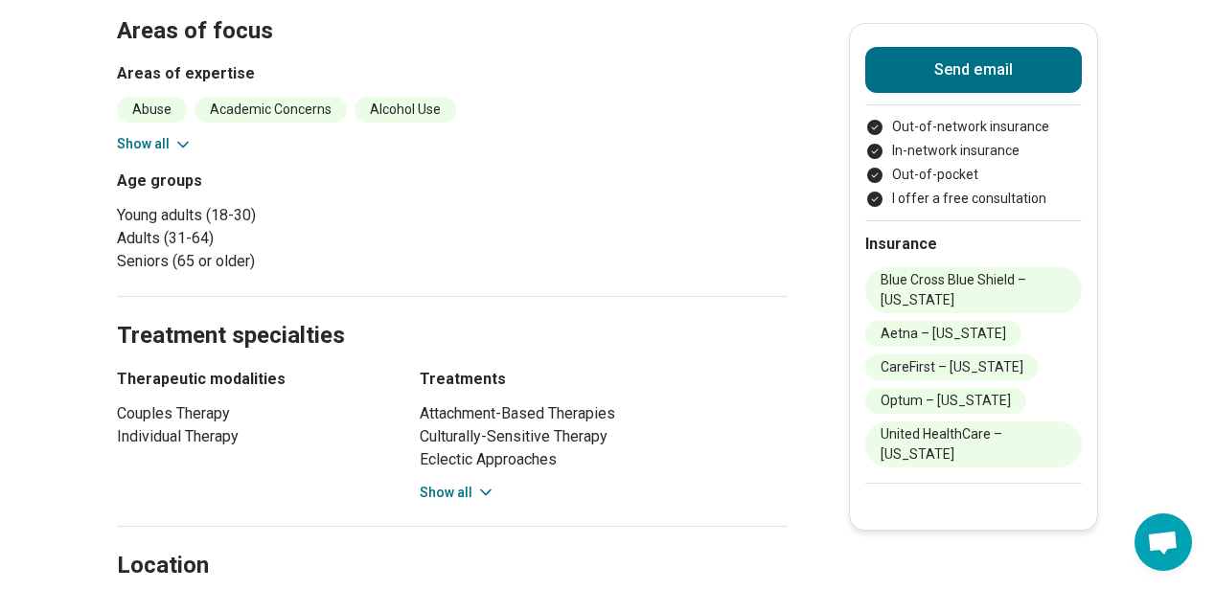
scroll to position [774, 0]
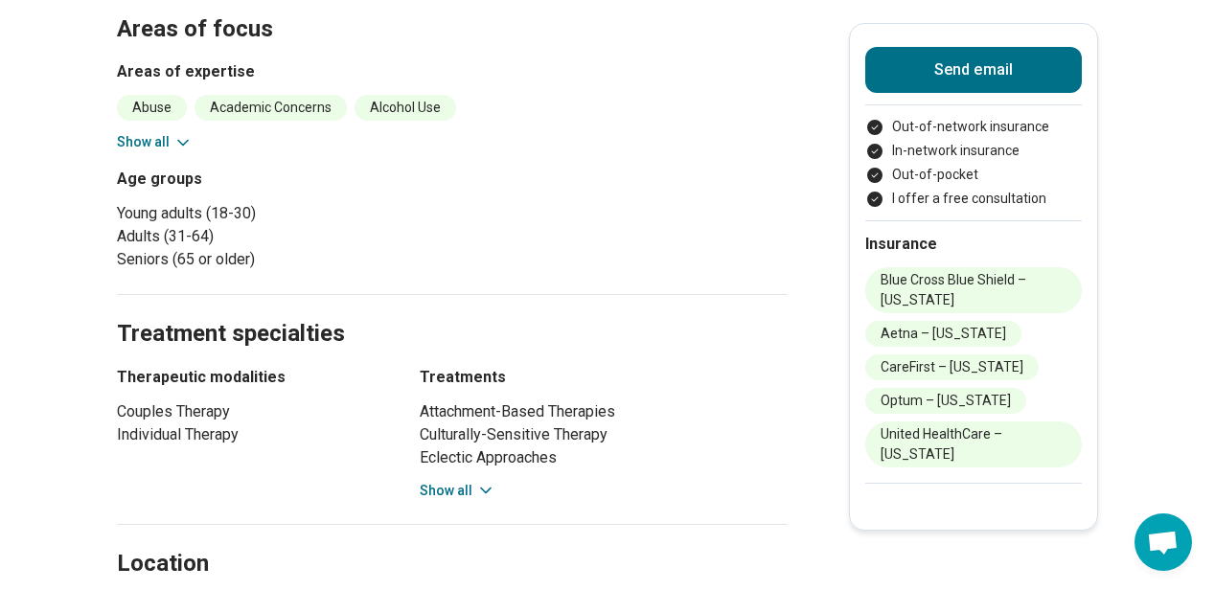
click at [464, 491] on button "Show all" at bounding box center [458, 491] width 76 height 20
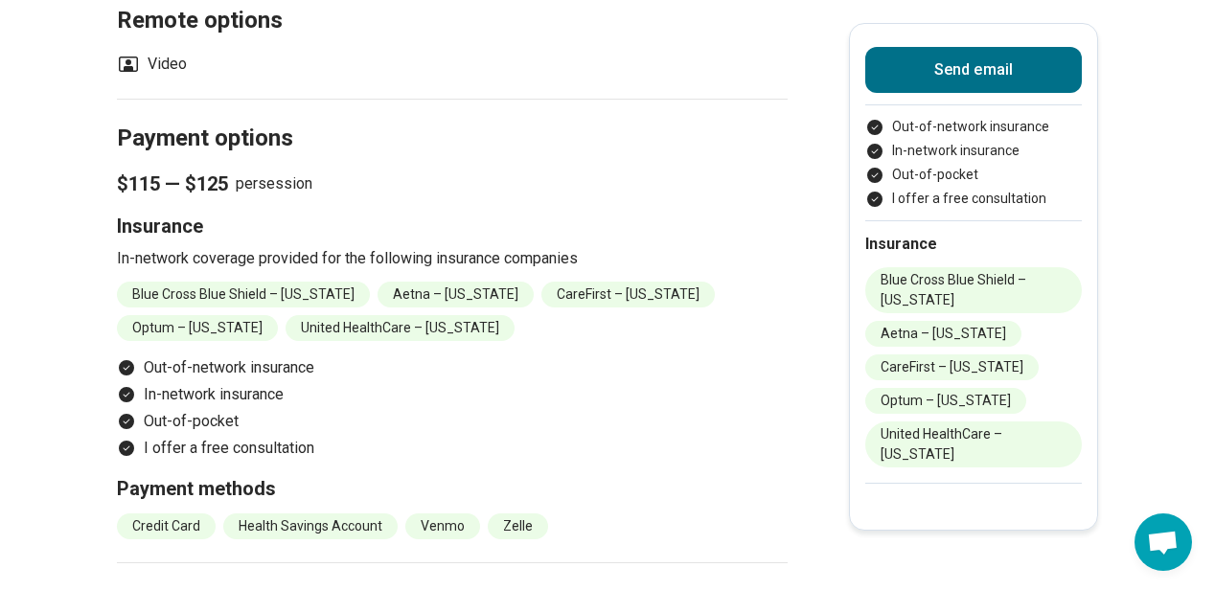
scroll to position [1853, 0]
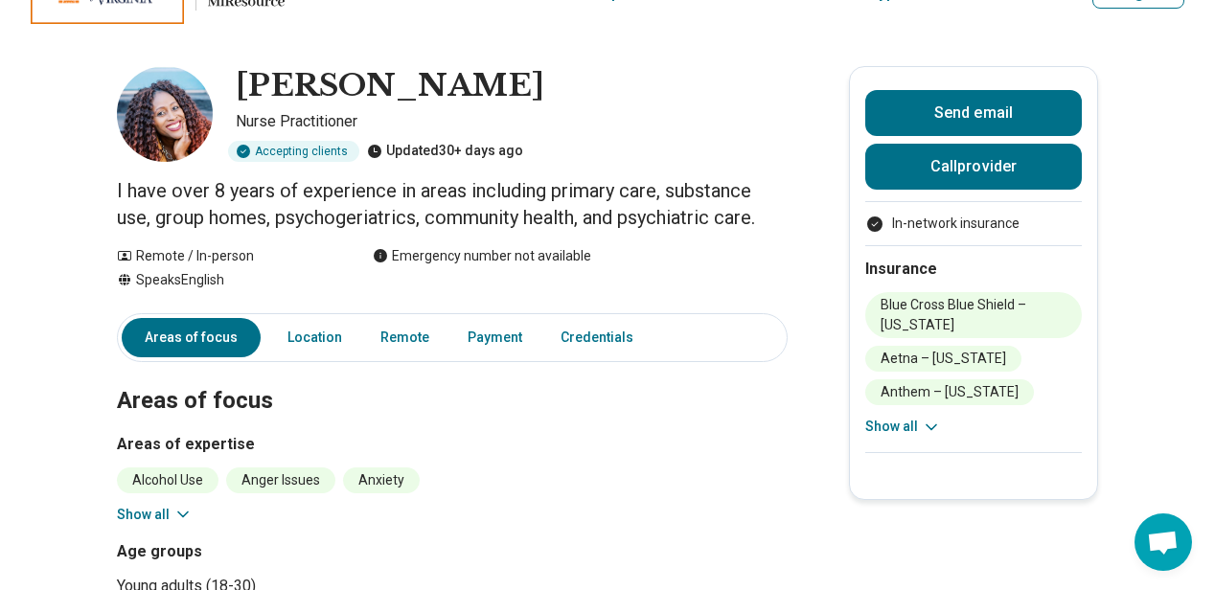
scroll to position [44, 0]
